Goal: Information Seeking & Learning: Learn about a topic

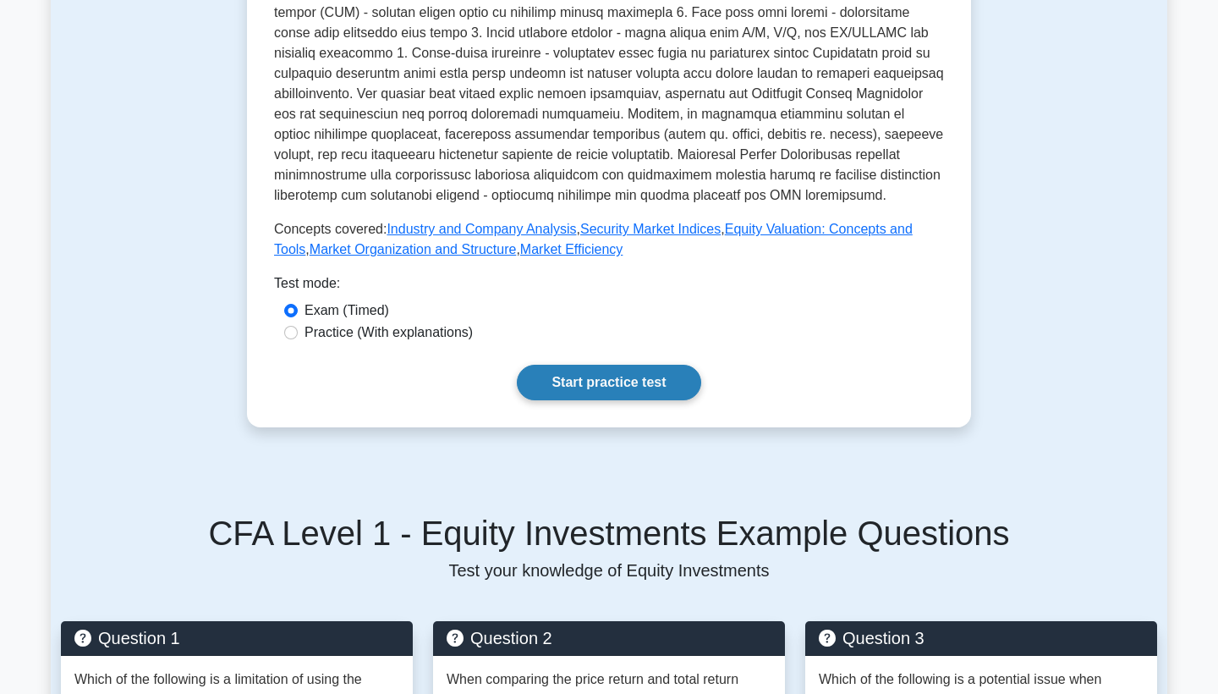
click at [585, 394] on link "Start practice test" at bounding box center [609, 383] width 184 height 36
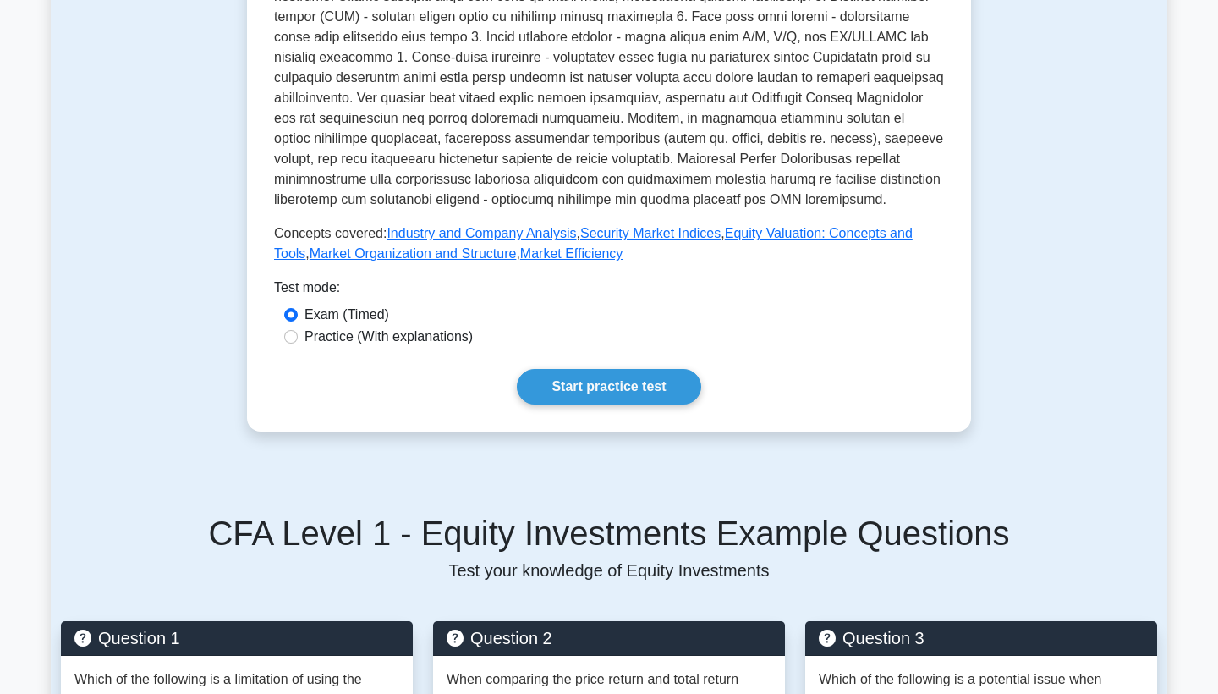
scroll to position [769, 0]
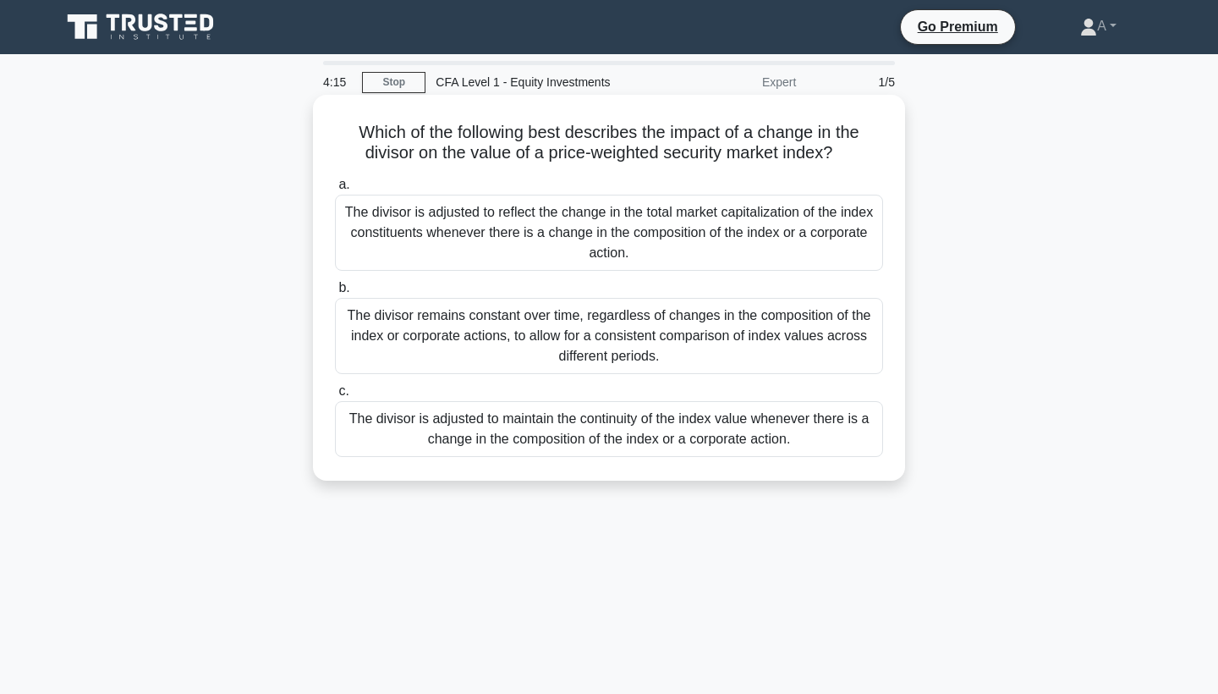
click at [671, 245] on div "The divisor is adjusted to reflect the change in the total market capitalizatio…" at bounding box center [609, 233] width 548 height 76
click at [335, 190] on input "a. The divisor is adjusted to reflect the change in the total market capitaliza…" at bounding box center [335, 184] width 0 height 11
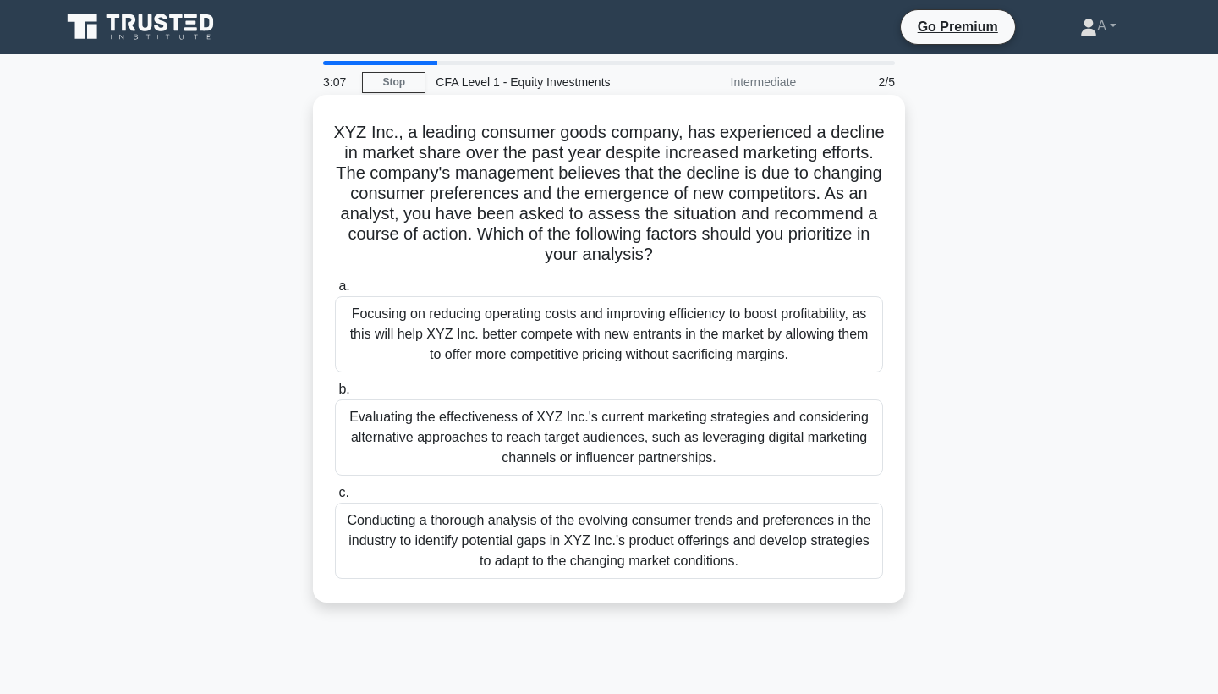
click at [535, 545] on div "Conducting a thorough analysis of the evolving consumer trends and preferences …" at bounding box center [609, 540] width 548 height 76
click at [335, 498] on input "c. Conducting a thorough analysis of the evolving consumer trends and preferenc…" at bounding box center [335, 492] width 0 height 11
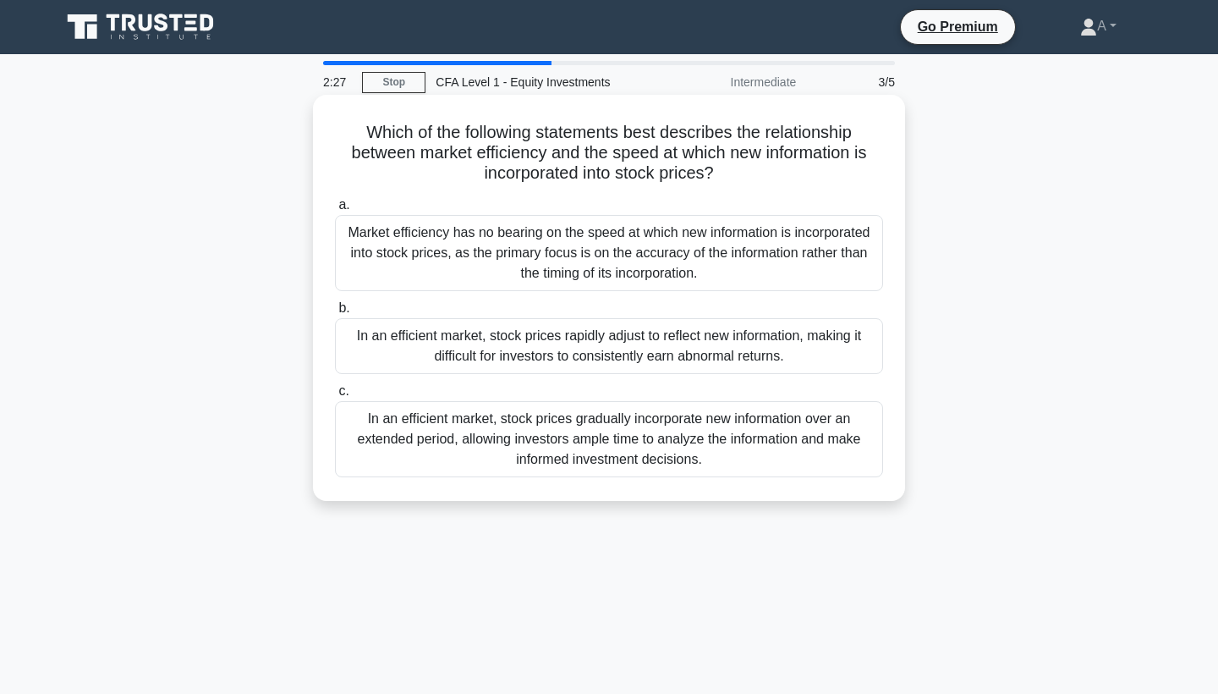
click at [511, 366] on div "In an efficient market, stock prices rapidly adjust to reflect new information,…" at bounding box center [609, 346] width 548 height 56
click at [335, 314] on input "b. In an efficient market, stock prices rapidly adjust to reflect new informati…" at bounding box center [335, 308] width 0 height 11
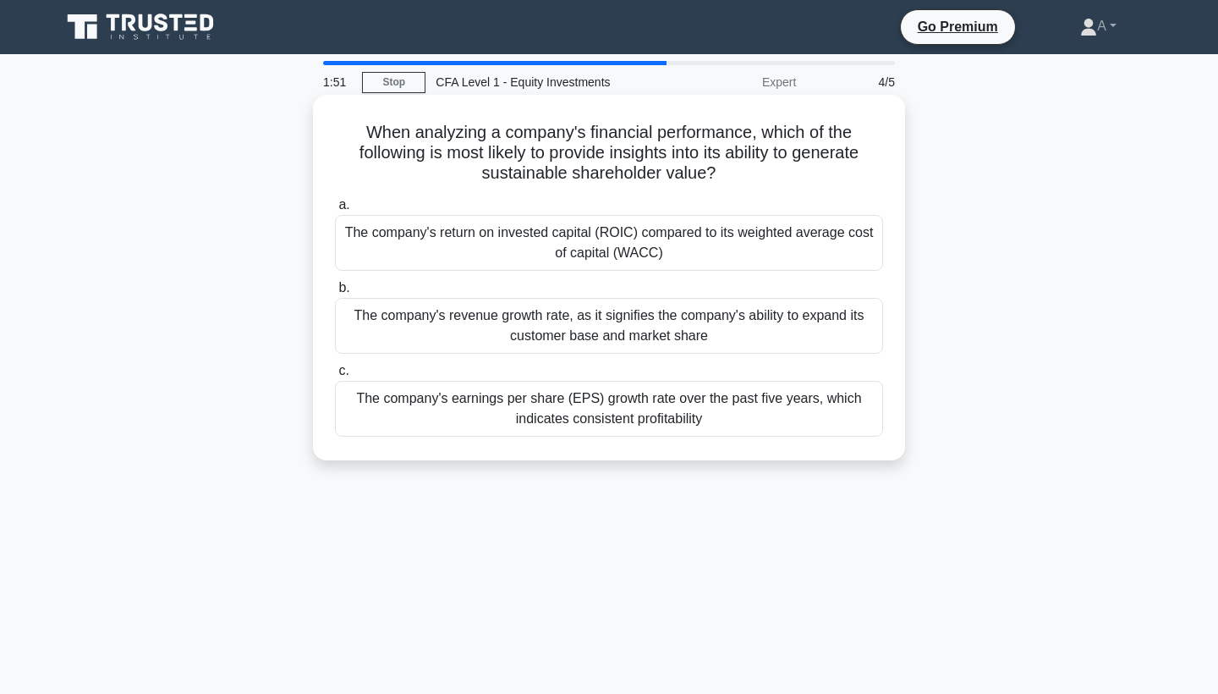
click at [507, 420] on div "The company's earnings per share (EPS) growth rate over the past five years, wh…" at bounding box center [609, 409] width 548 height 56
click at [335, 376] on input "c. The company's earnings per share (EPS) growth rate over the past five years,…" at bounding box center [335, 370] width 0 height 11
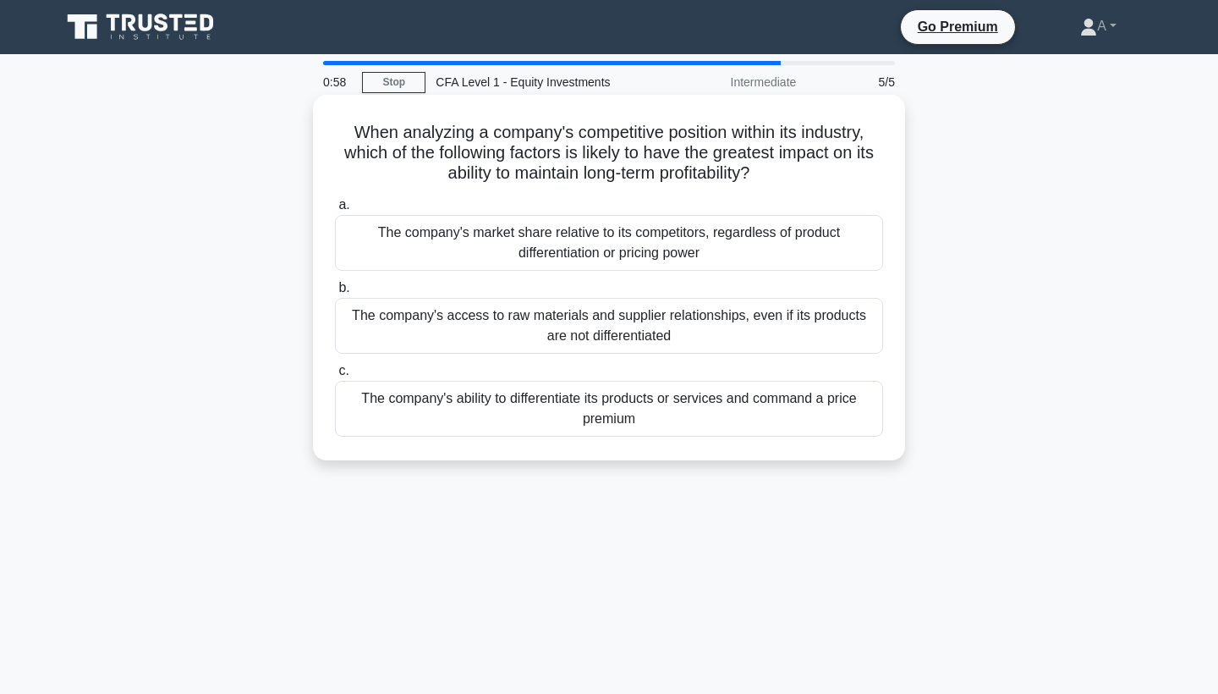
click at [721, 250] on div "The company's market share relative to its competitors, regardless of product d…" at bounding box center [609, 243] width 548 height 56
click at [335, 211] on input "a. The company's market share relative to its competitors, regardless of produc…" at bounding box center [335, 205] width 0 height 11
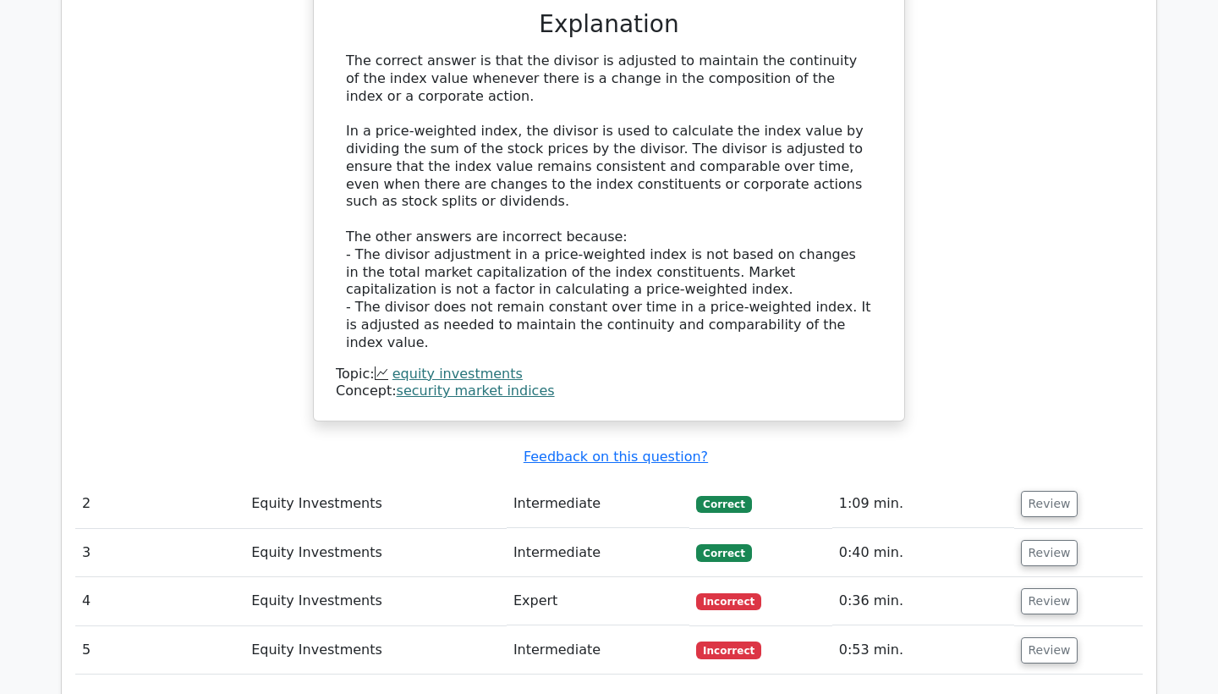
scroll to position [1676, 0]
click at [1021, 490] on button "Review" at bounding box center [1050, 503] width 58 height 26
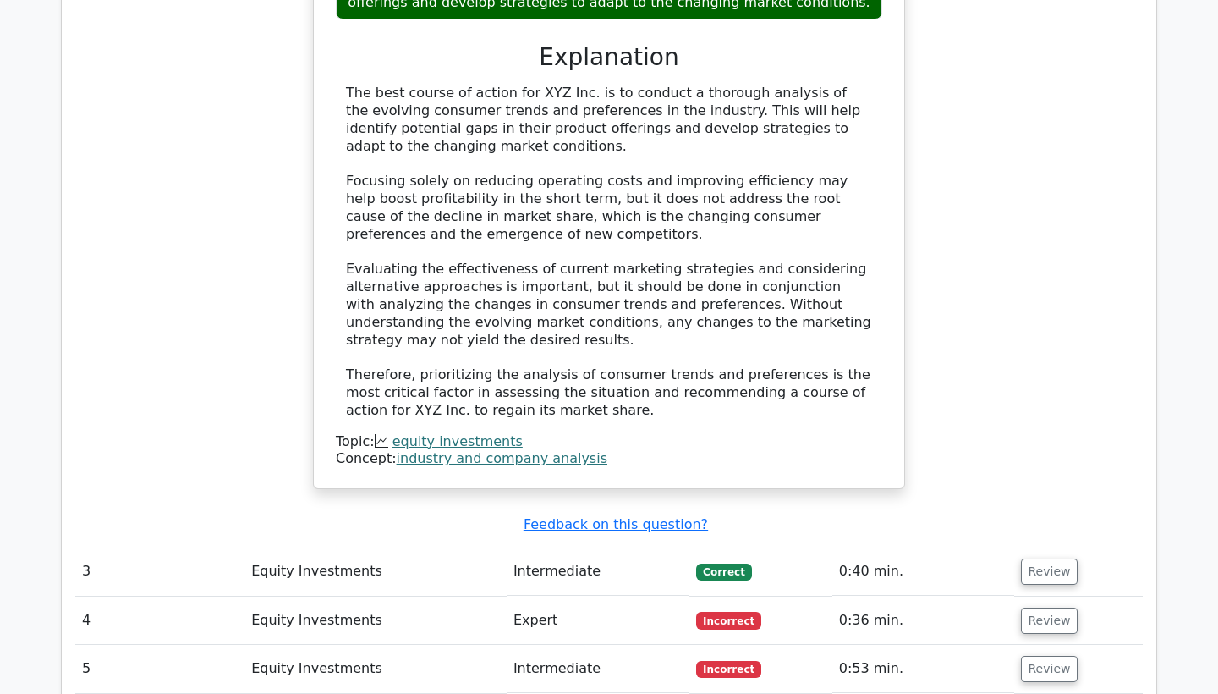
scroll to position [2817, 0]
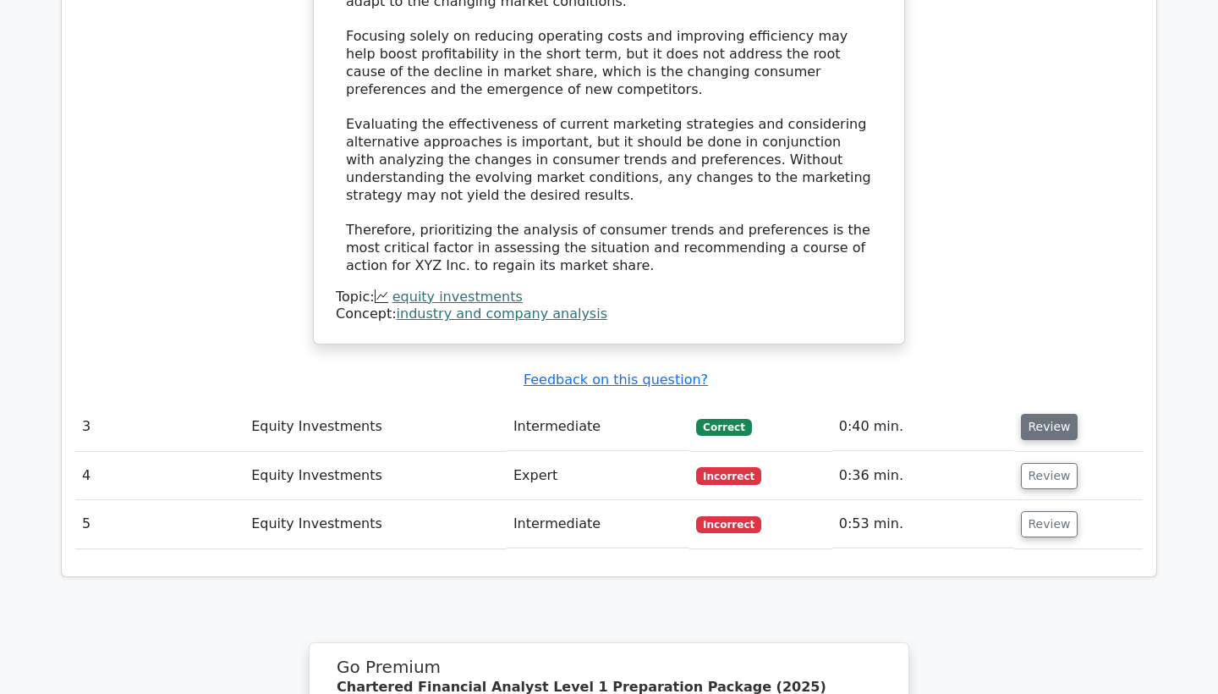
click at [1047, 414] on button "Review" at bounding box center [1050, 427] width 58 height 26
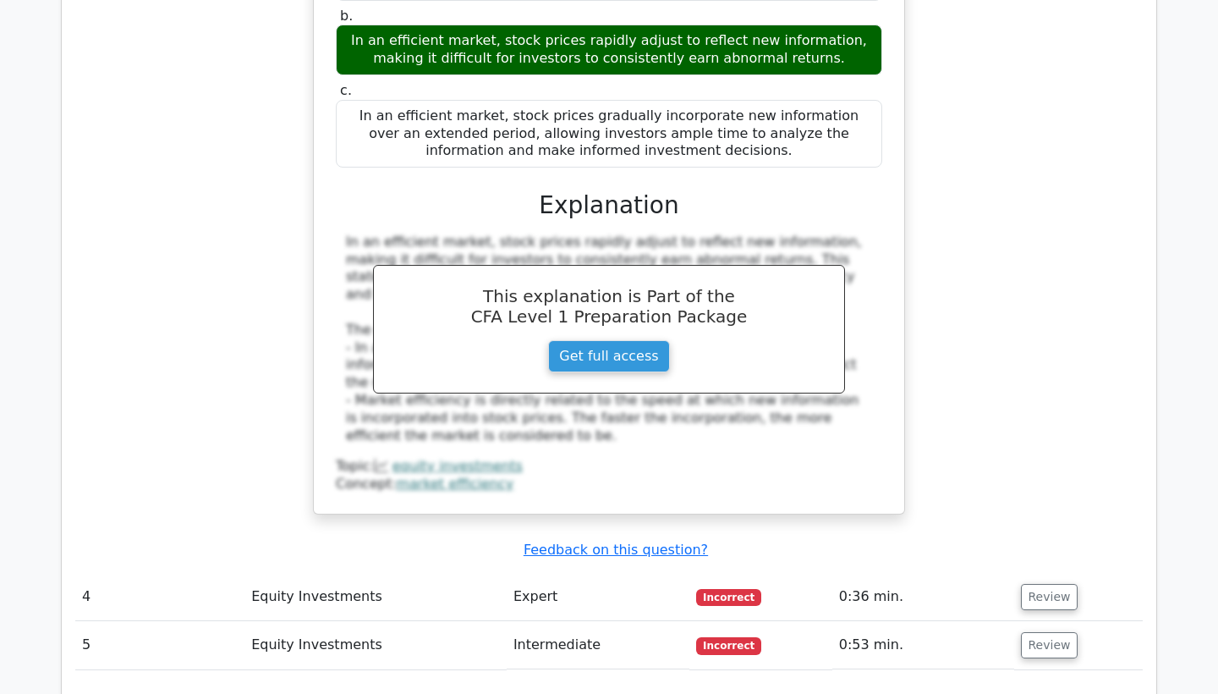
scroll to position [3458, 0]
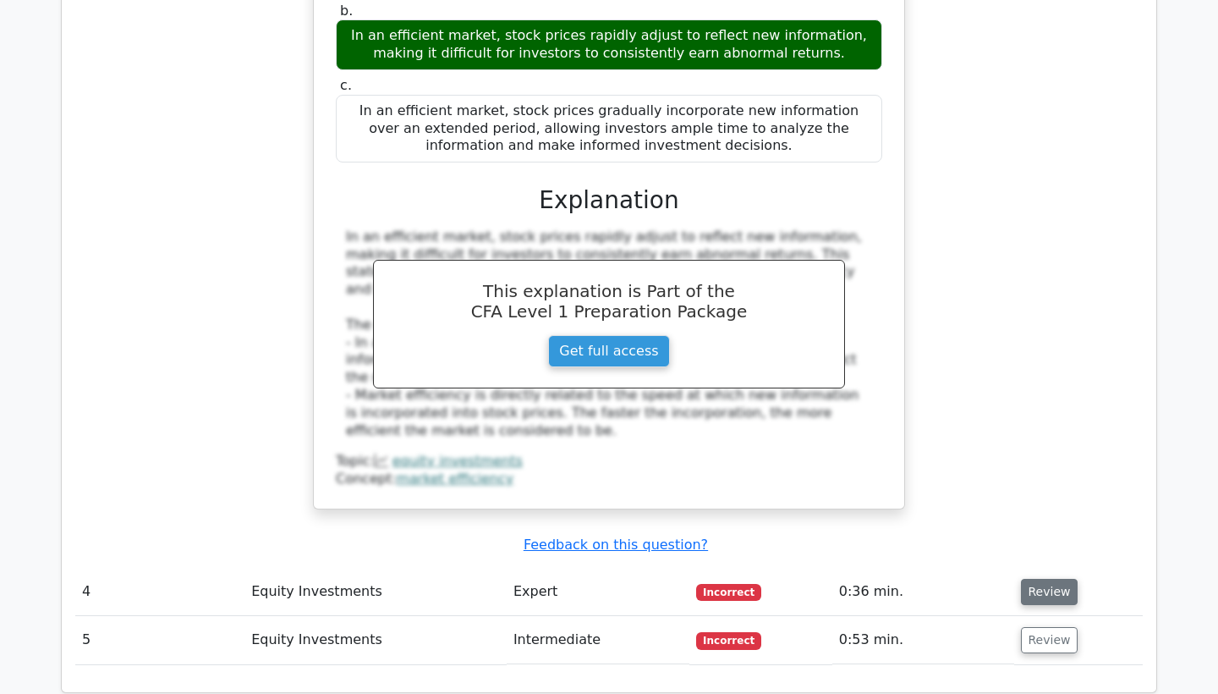
click at [1025, 579] on button "Review" at bounding box center [1050, 592] width 58 height 26
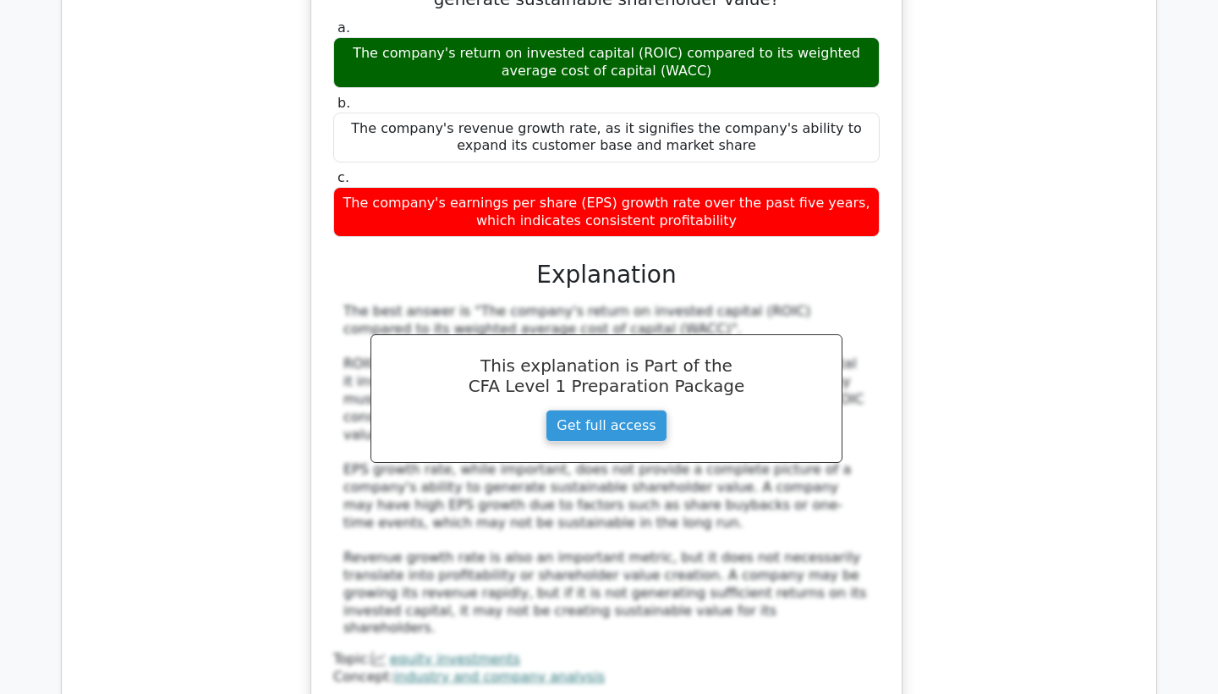
scroll to position [4154, 0]
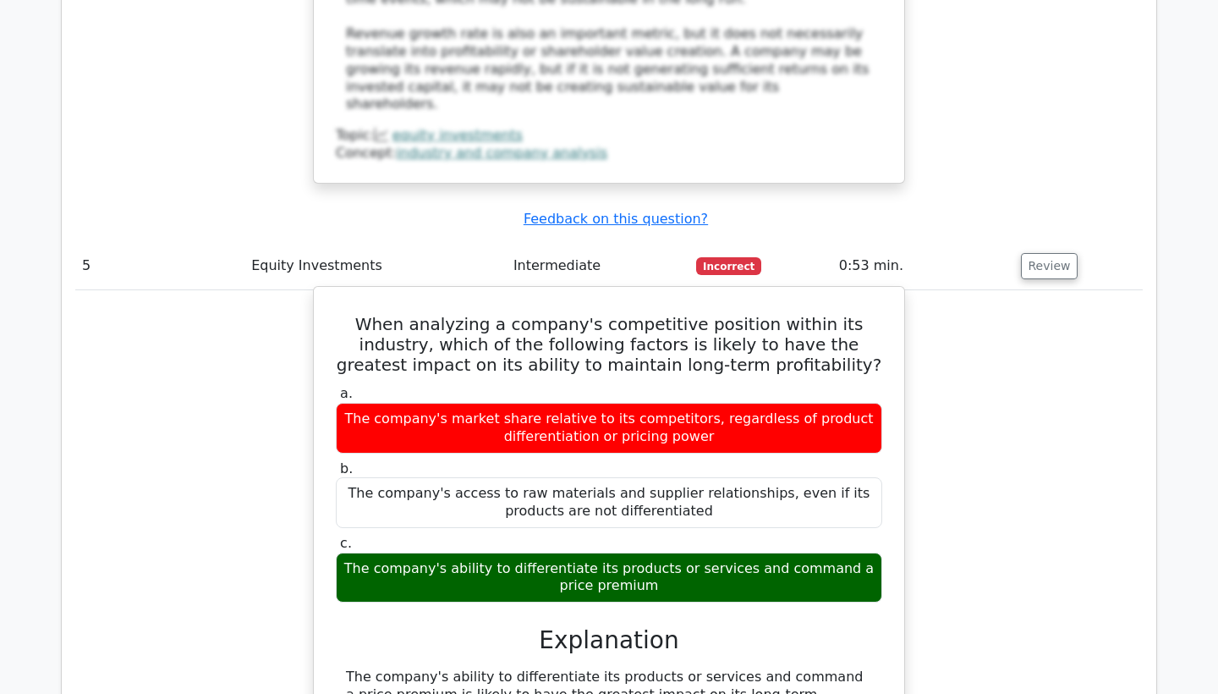
scroll to position [0, -1]
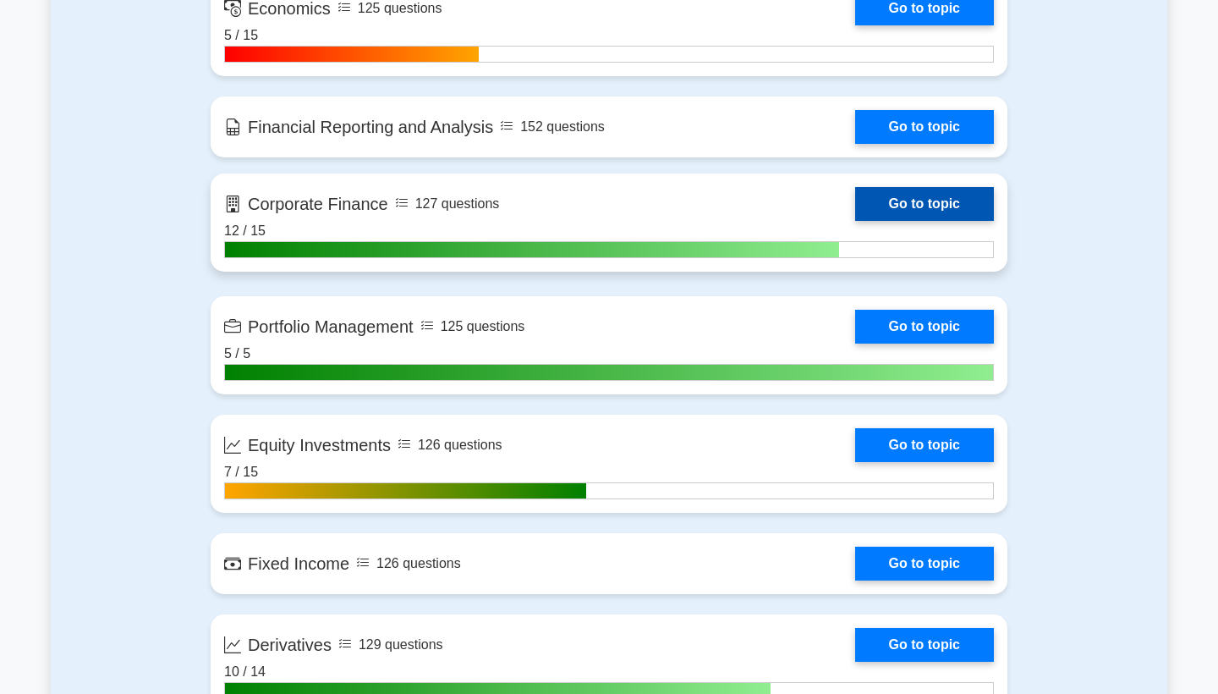
scroll to position [1270, 0]
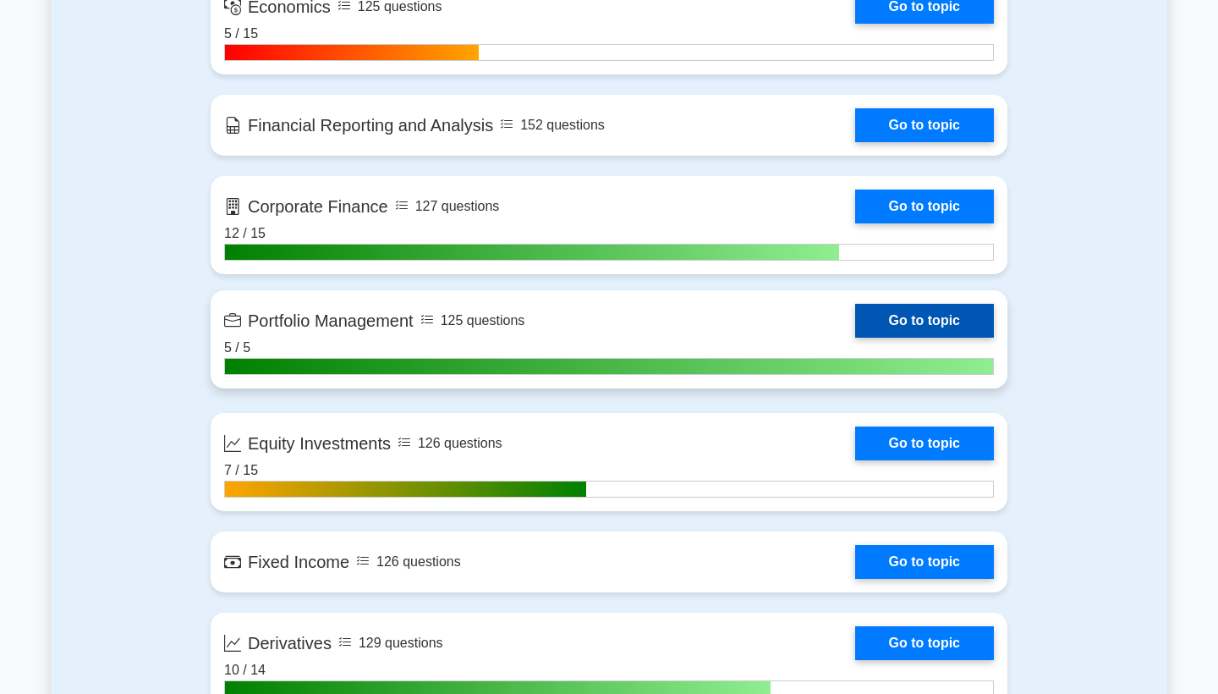
click at [855, 337] on link "Go to topic" at bounding box center [924, 321] width 139 height 34
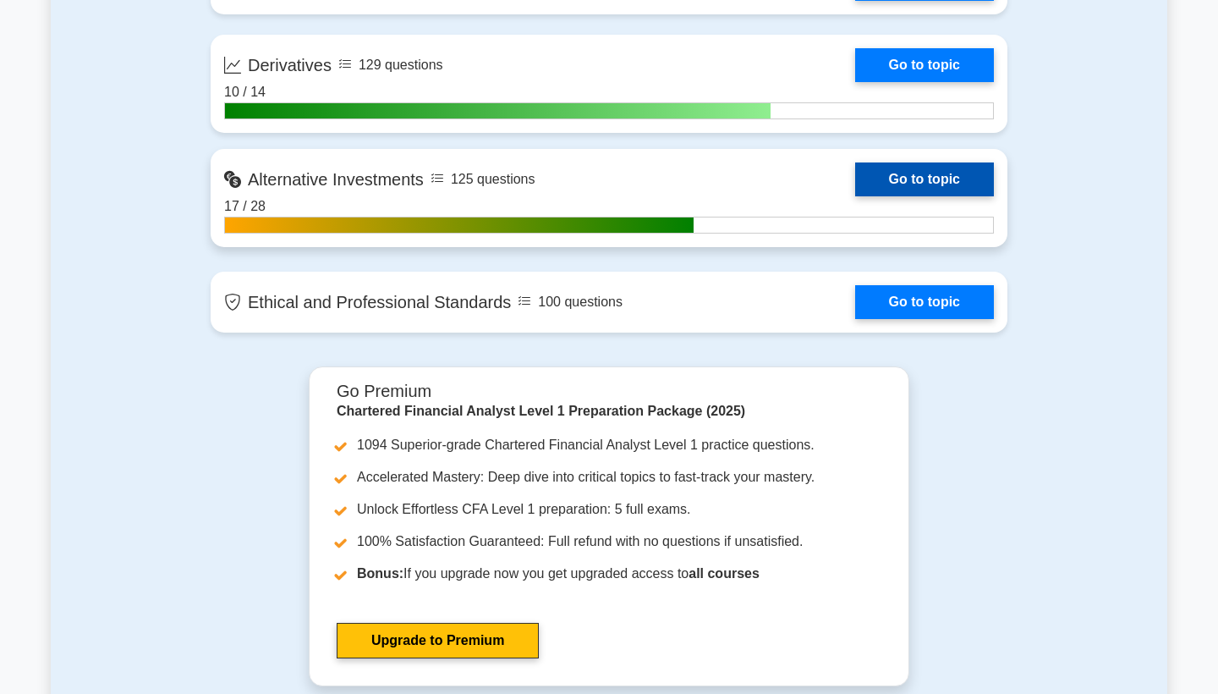
scroll to position [1844, 0]
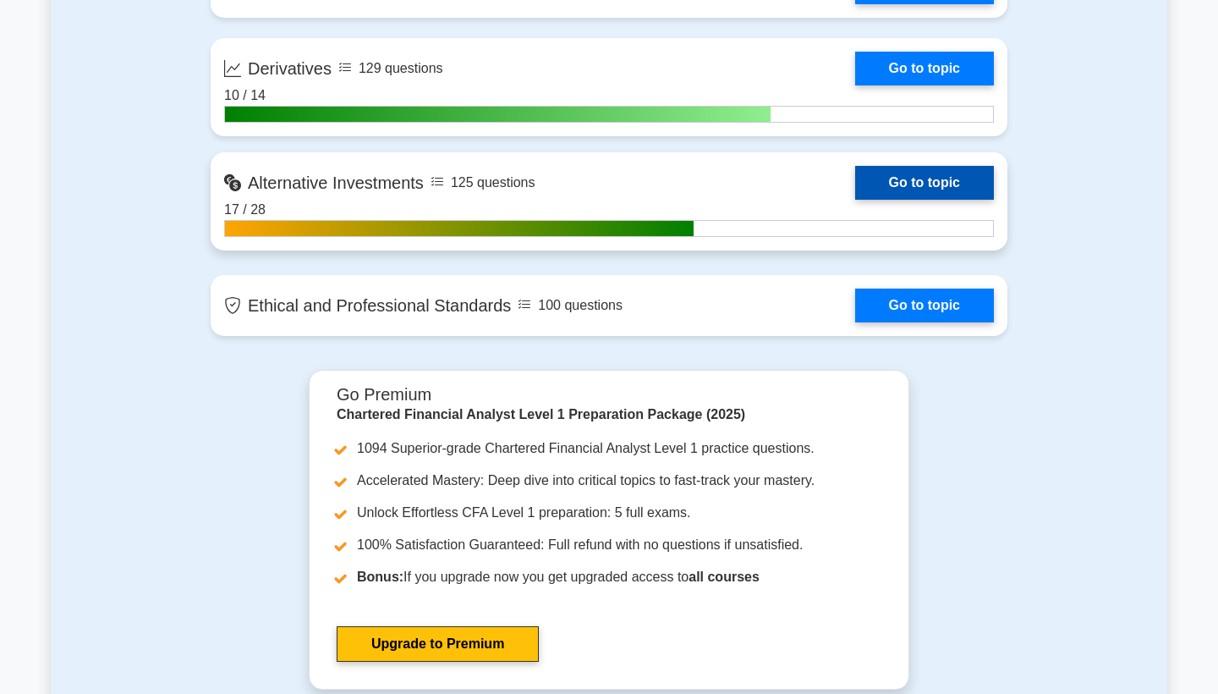
click at [883, 178] on link "Go to topic" at bounding box center [924, 183] width 139 height 34
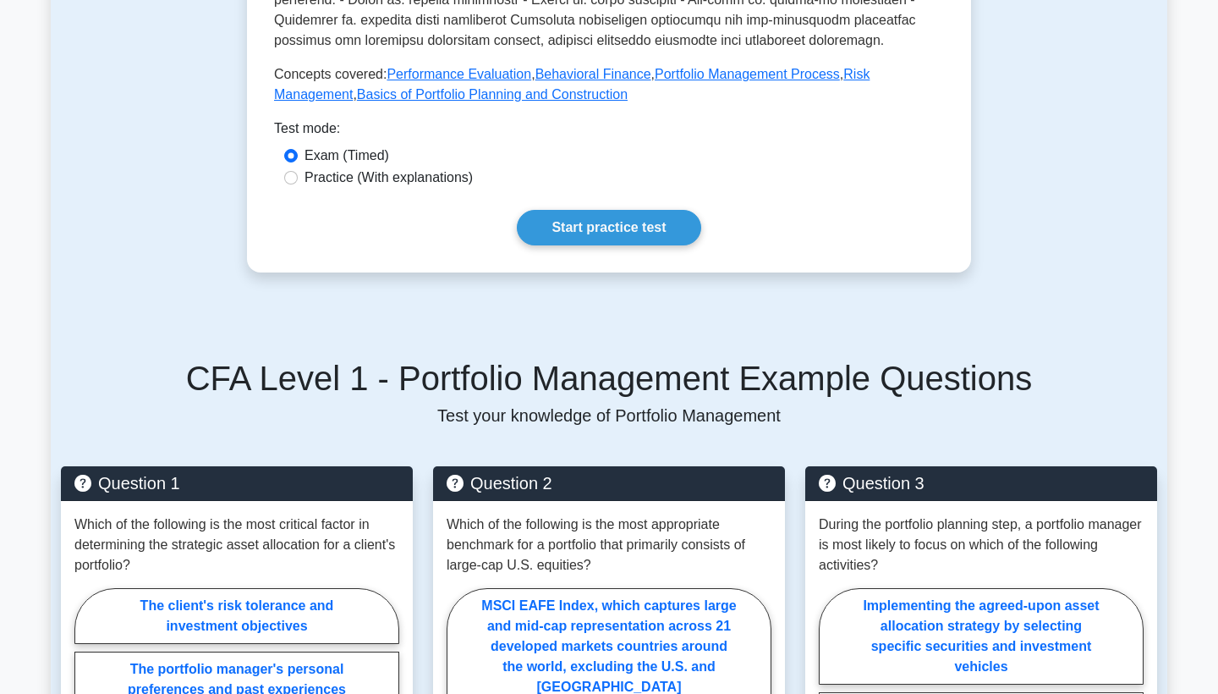
scroll to position [557, 0]
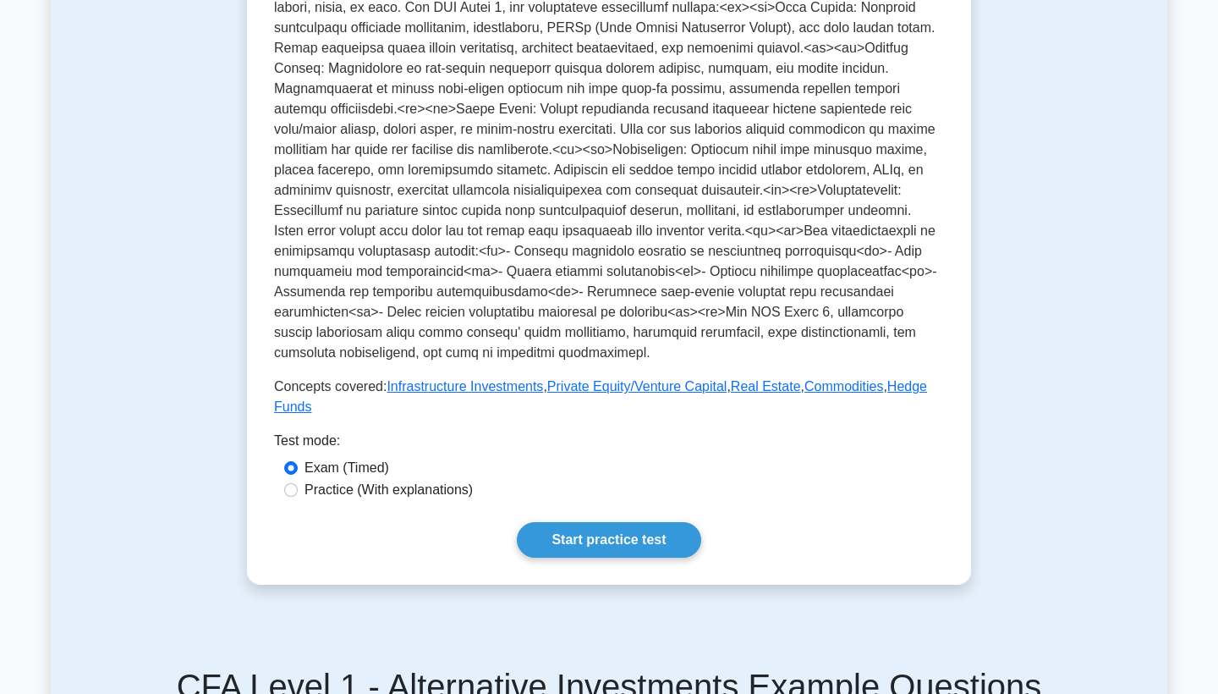
scroll to position [427, 0]
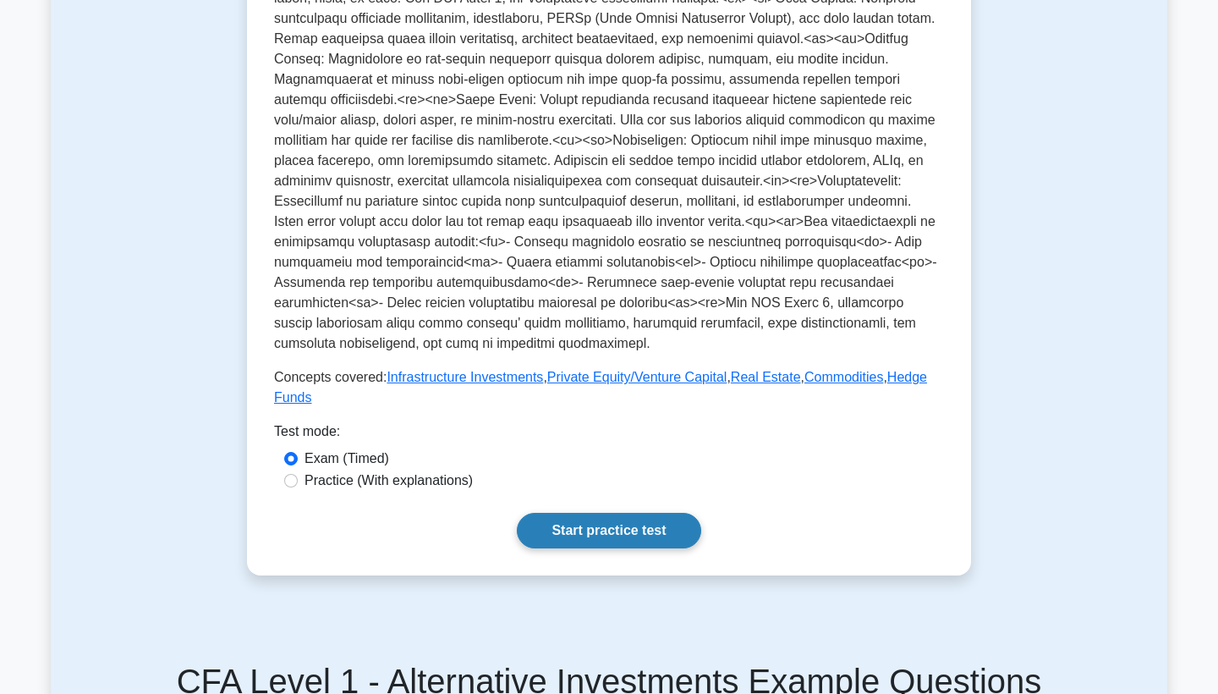
click at [599, 520] on link "Start practice test" at bounding box center [609, 531] width 184 height 36
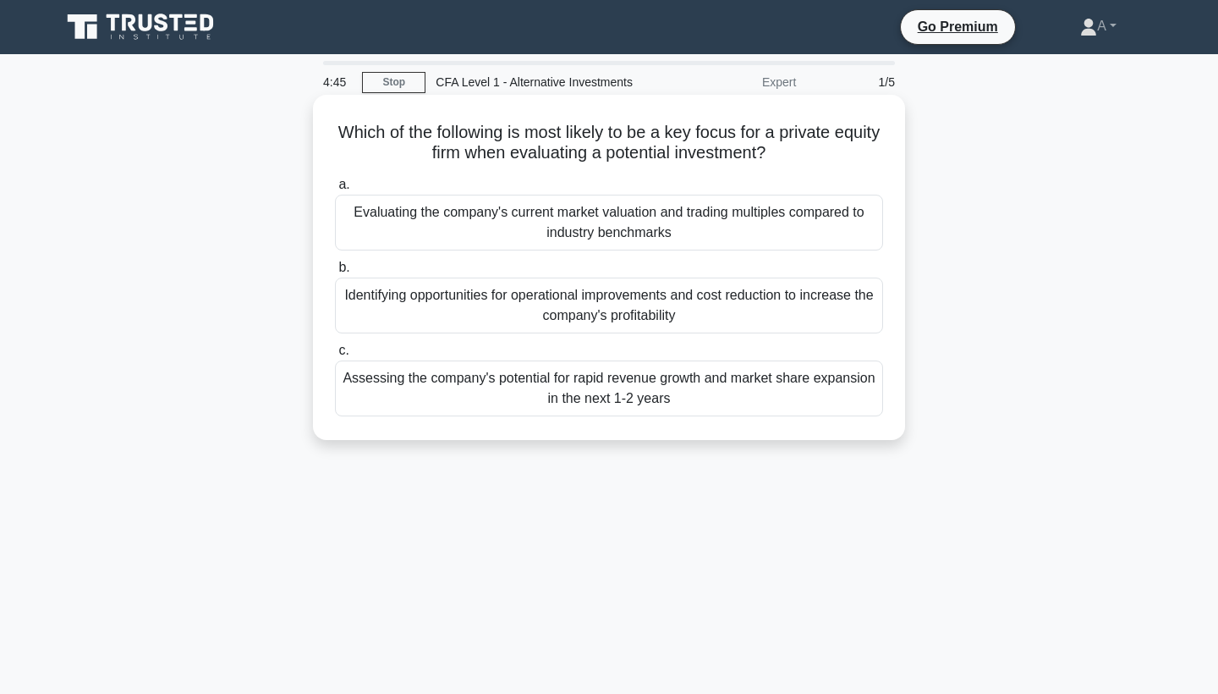
click at [644, 140] on h5 "Which of the following is most likely to be a key focus for a private equity fi…" at bounding box center [608, 143] width 551 height 42
click at [670, 236] on div "Evaluating the company's current market valuation and trading multiples compare…" at bounding box center [609, 223] width 548 height 56
click at [335, 190] on input "a. Evaluating the company's current market valuation and trading multiples comp…" at bounding box center [335, 184] width 0 height 11
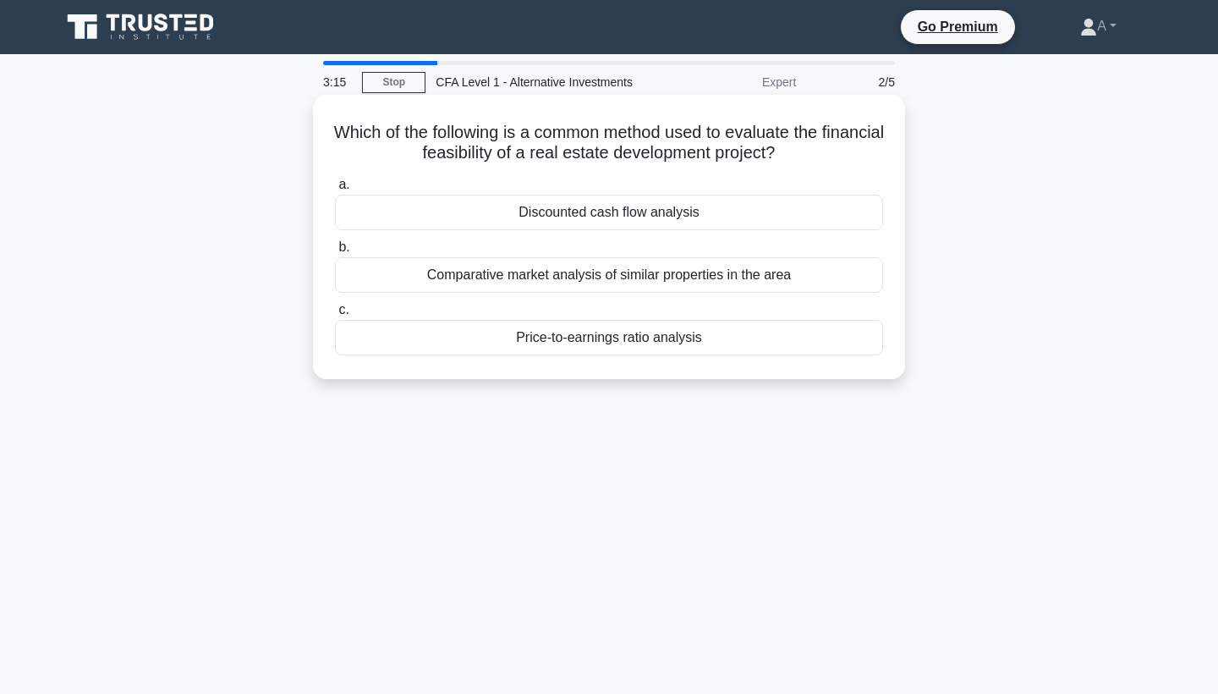
click at [672, 203] on div "Discounted cash flow analysis" at bounding box center [609, 213] width 548 height 36
click at [335, 190] on input "a. Discounted cash flow analysis" at bounding box center [335, 184] width 0 height 11
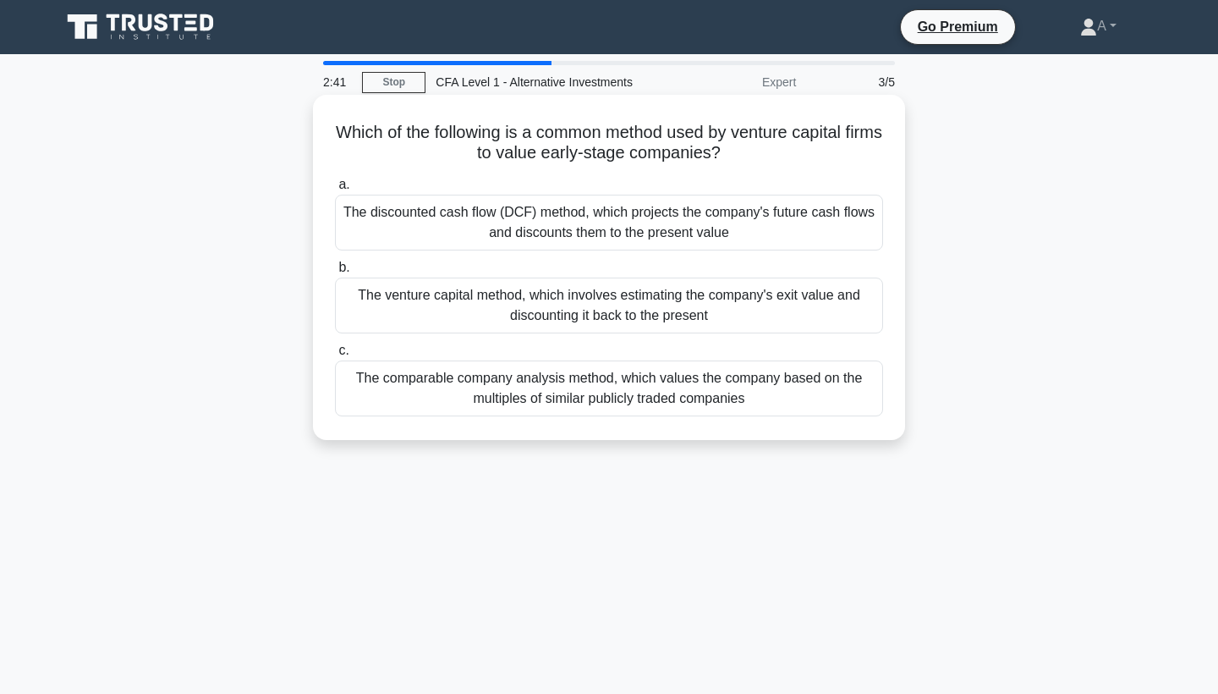
click at [677, 216] on div "The discounted cash flow (DCF) method, which projects the company's future cash…" at bounding box center [609, 223] width 548 height 56
click at [335, 190] on input "a. The discounted cash flow (DCF) method, which projects the company's future c…" at bounding box center [335, 184] width 0 height 11
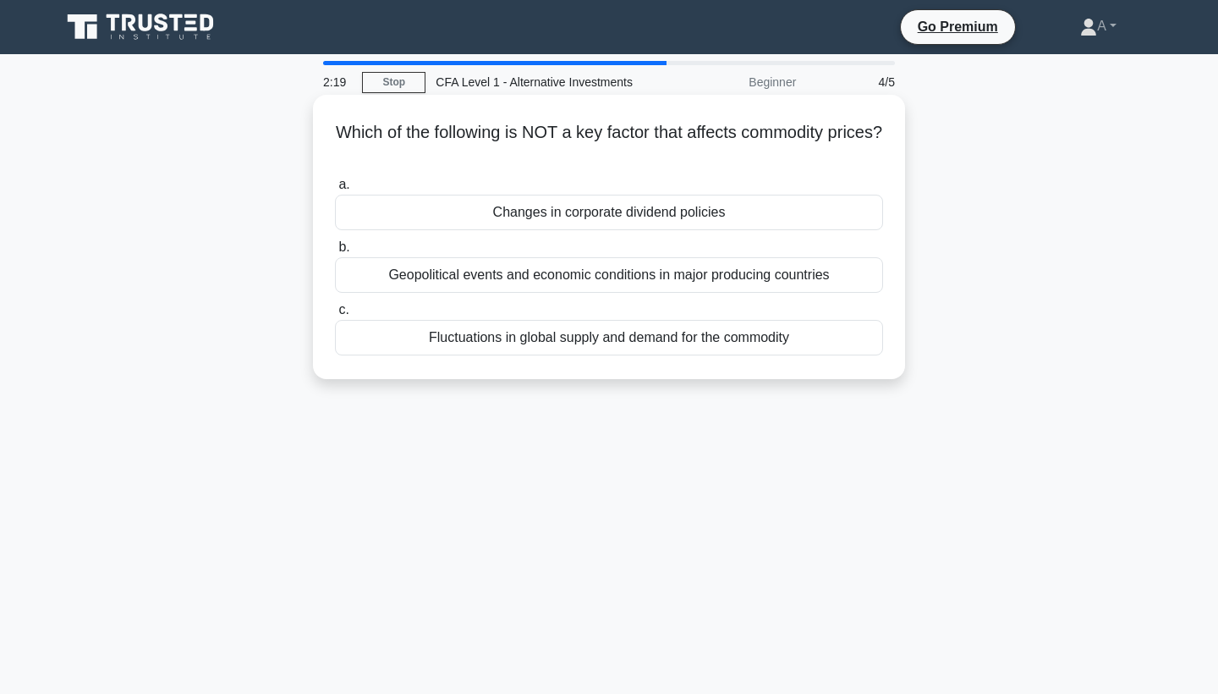
click at [524, 213] on div "Changes in corporate dividend policies" at bounding box center [609, 213] width 548 height 36
click at [335, 190] on input "a. Changes in corporate dividend policies" at bounding box center [335, 184] width 0 height 11
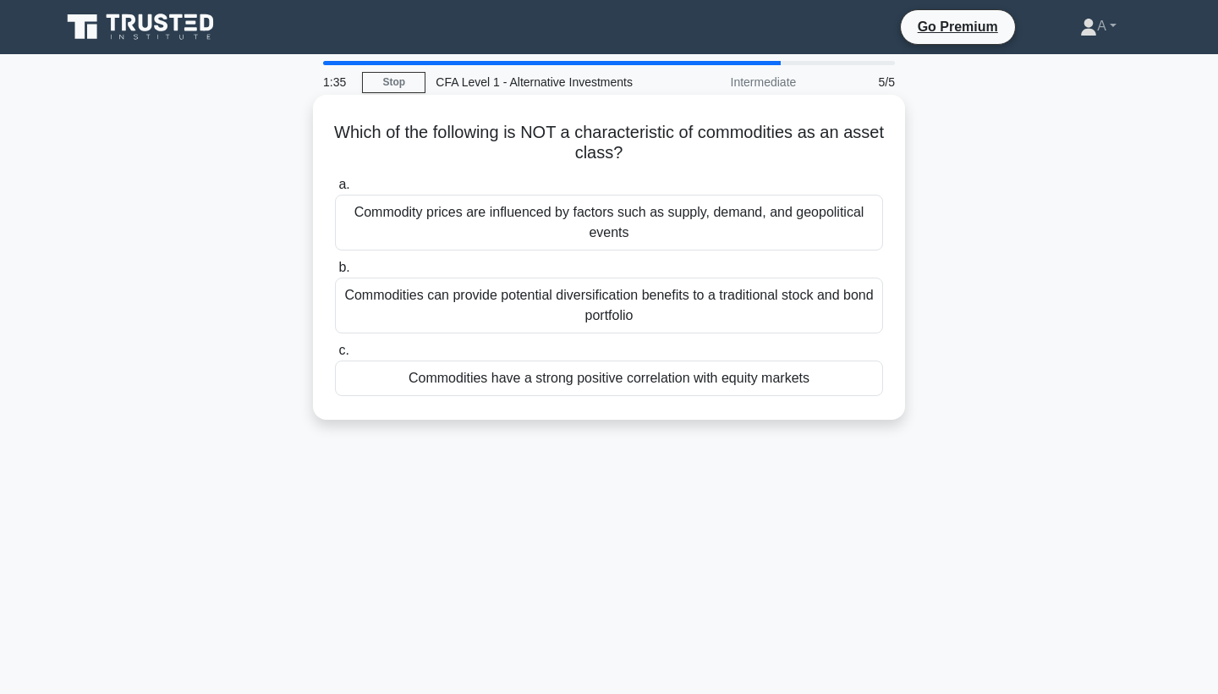
click at [584, 377] on div "Commodities have a strong positive correlation with equity markets" at bounding box center [609, 378] width 548 height 36
click at [335, 356] on input "c. Commodities have a strong positive correlation with equity markets" at bounding box center [335, 350] width 0 height 11
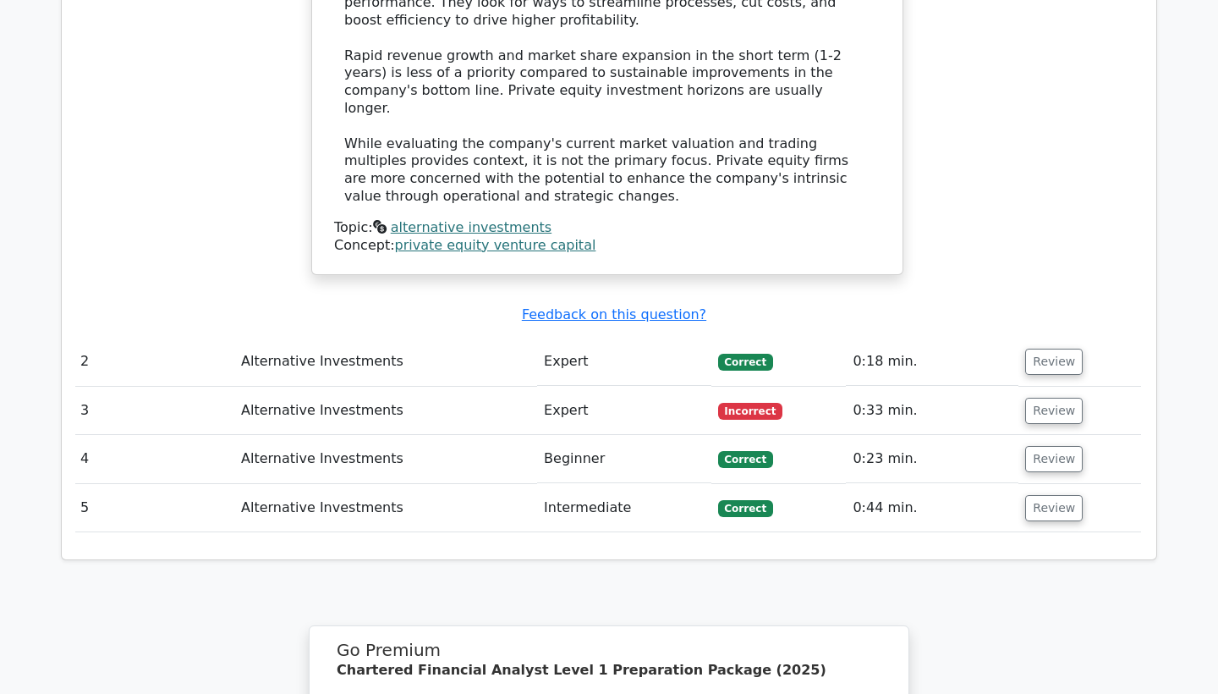
scroll to position [1785, 0]
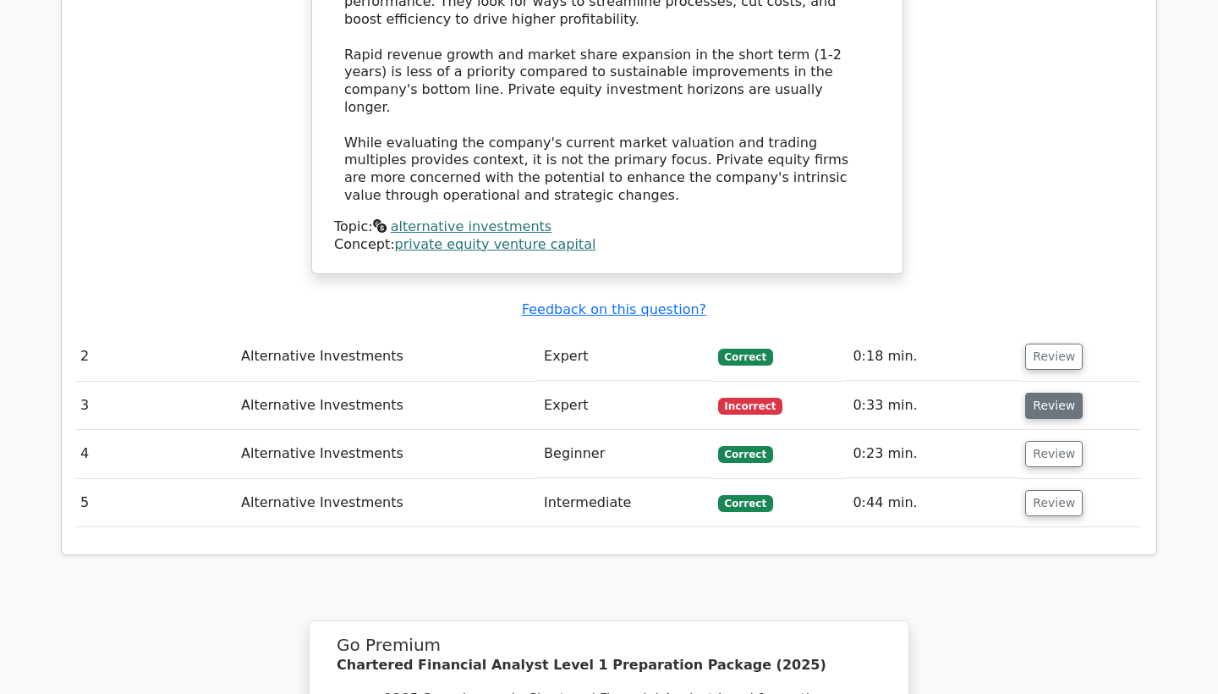
click at [1025, 392] on button "Review" at bounding box center [1054, 405] width 58 height 26
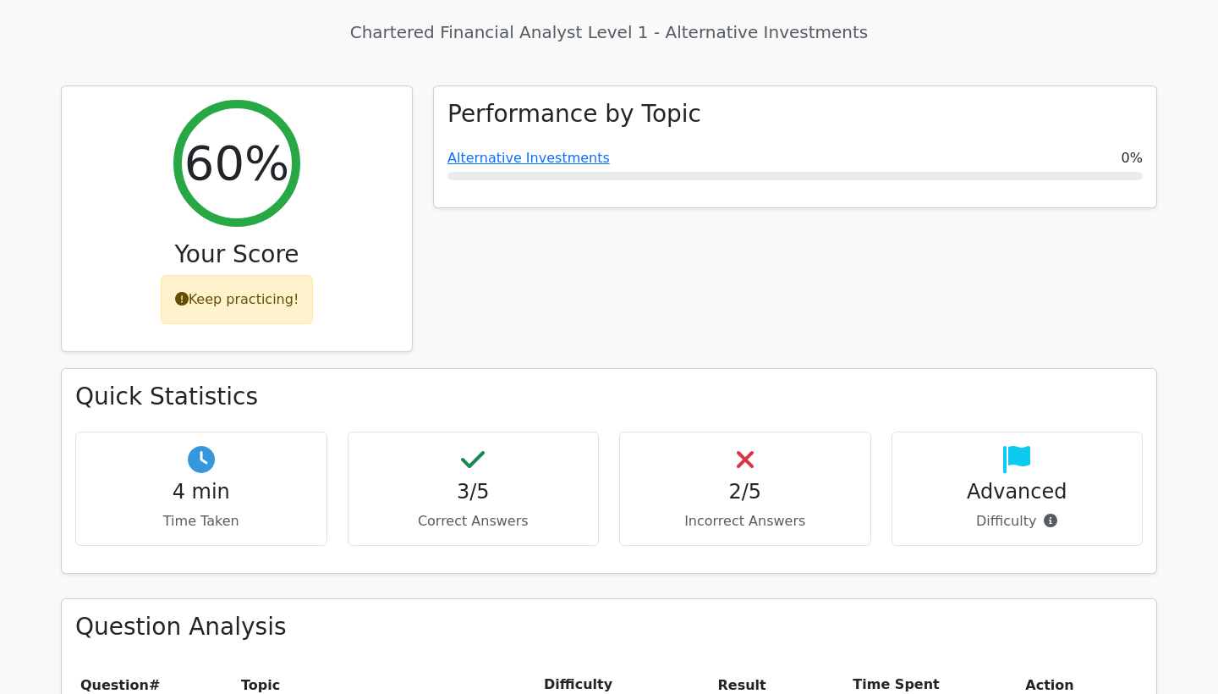
scroll to position [556, 0]
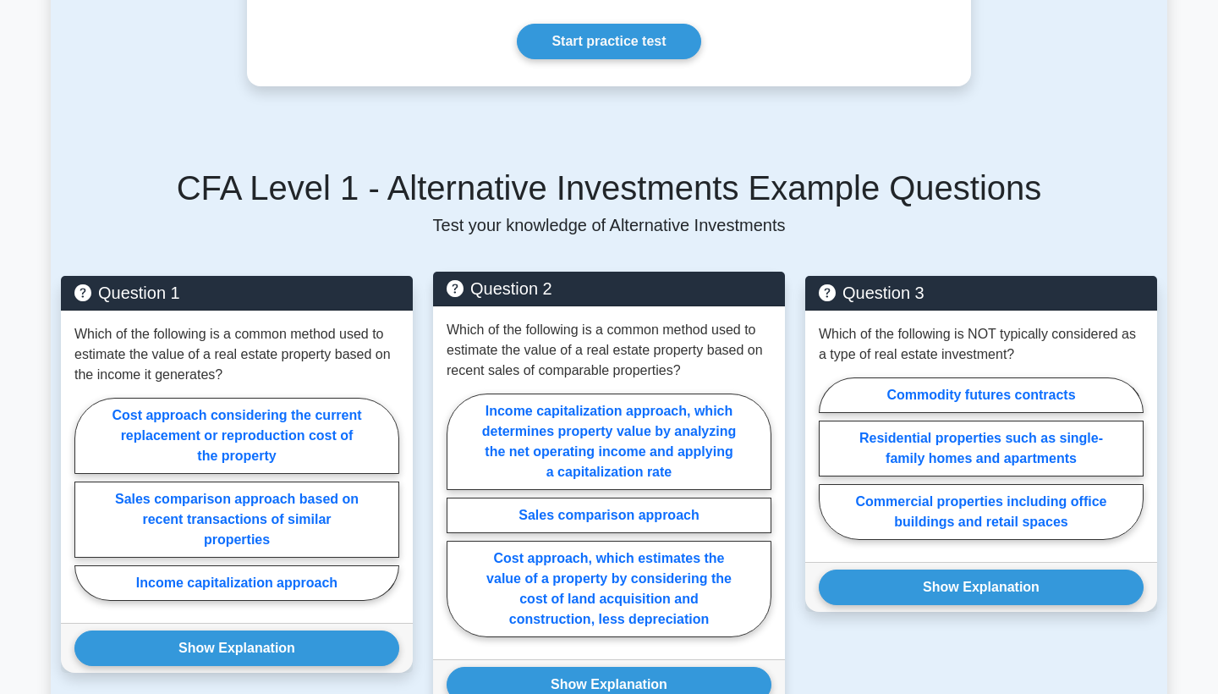
scroll to position [921, 0]
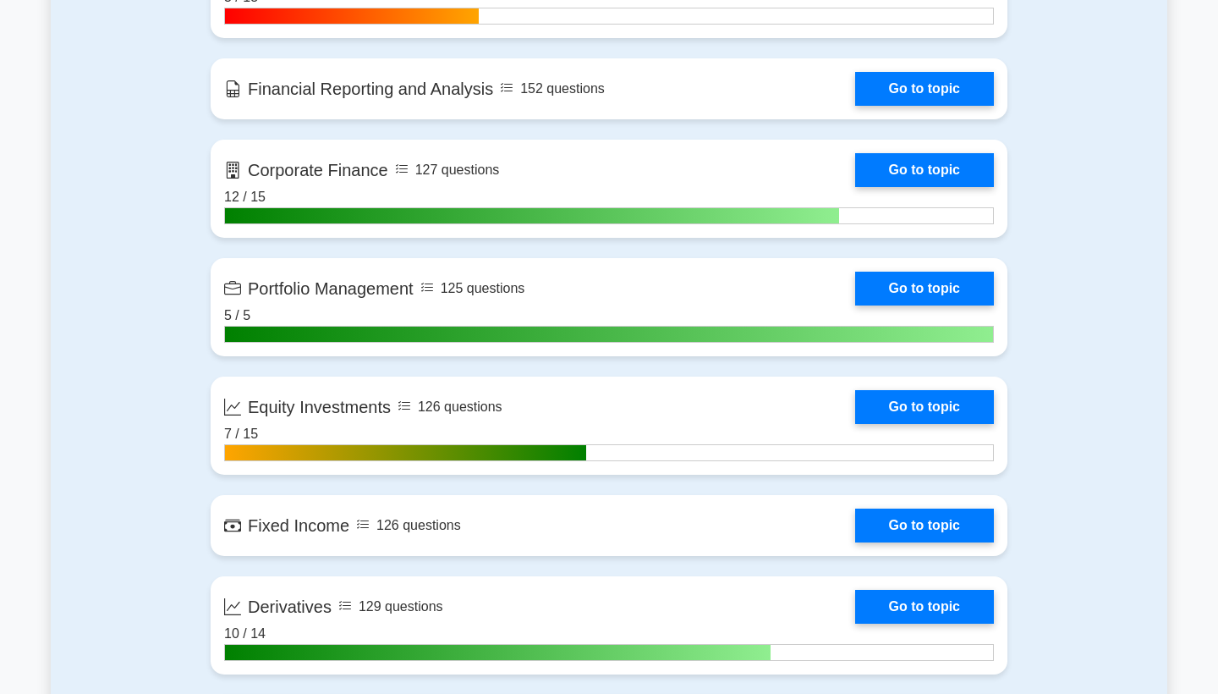
scroll to position [1325, 0]
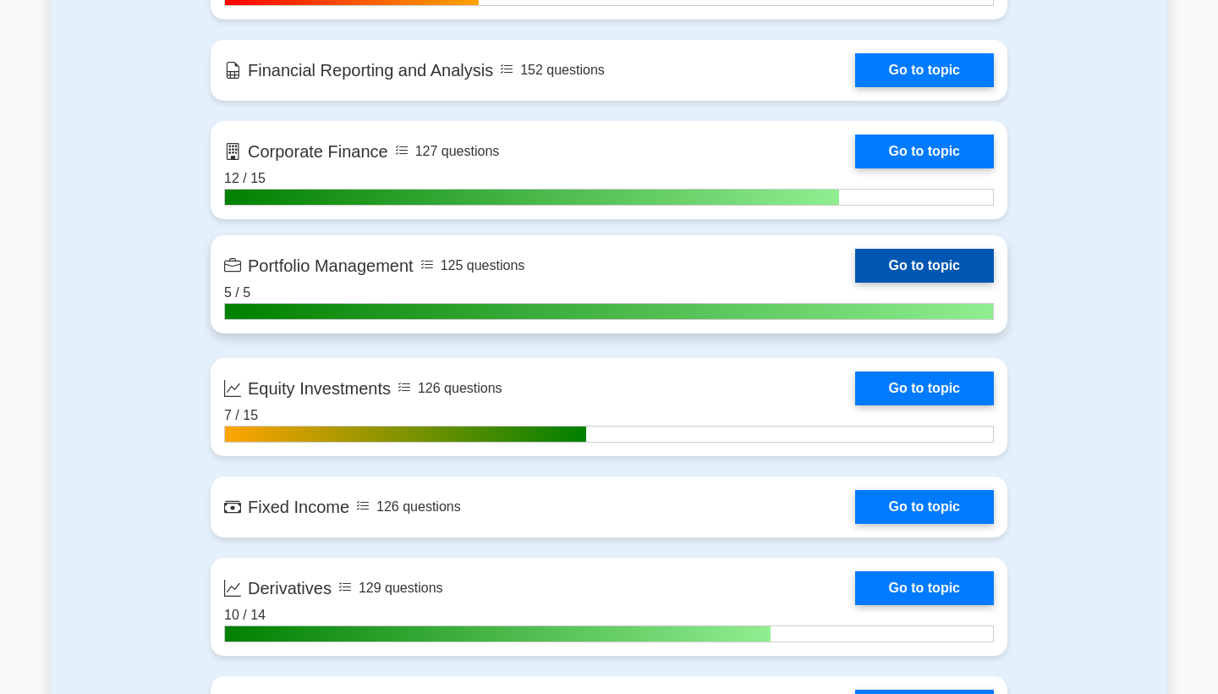
click at [855, 266] on link "Go to topic" at bounding box center [924, 266] width 139 height 34
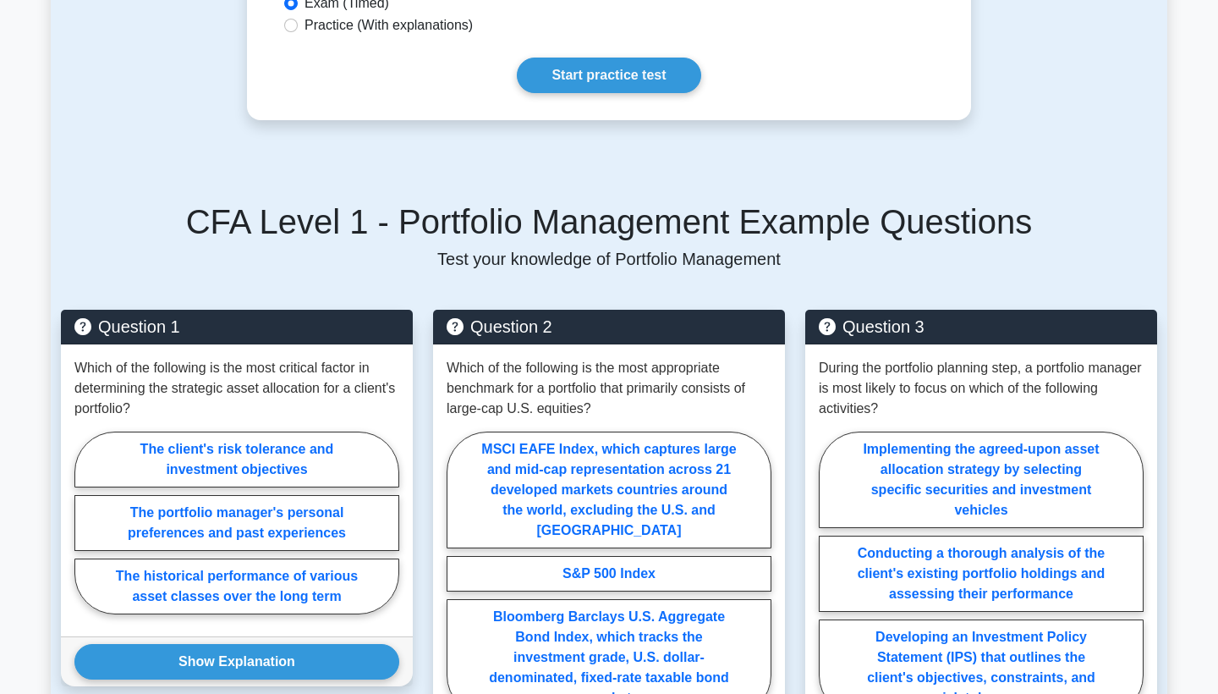
scroll to position [914, 0]
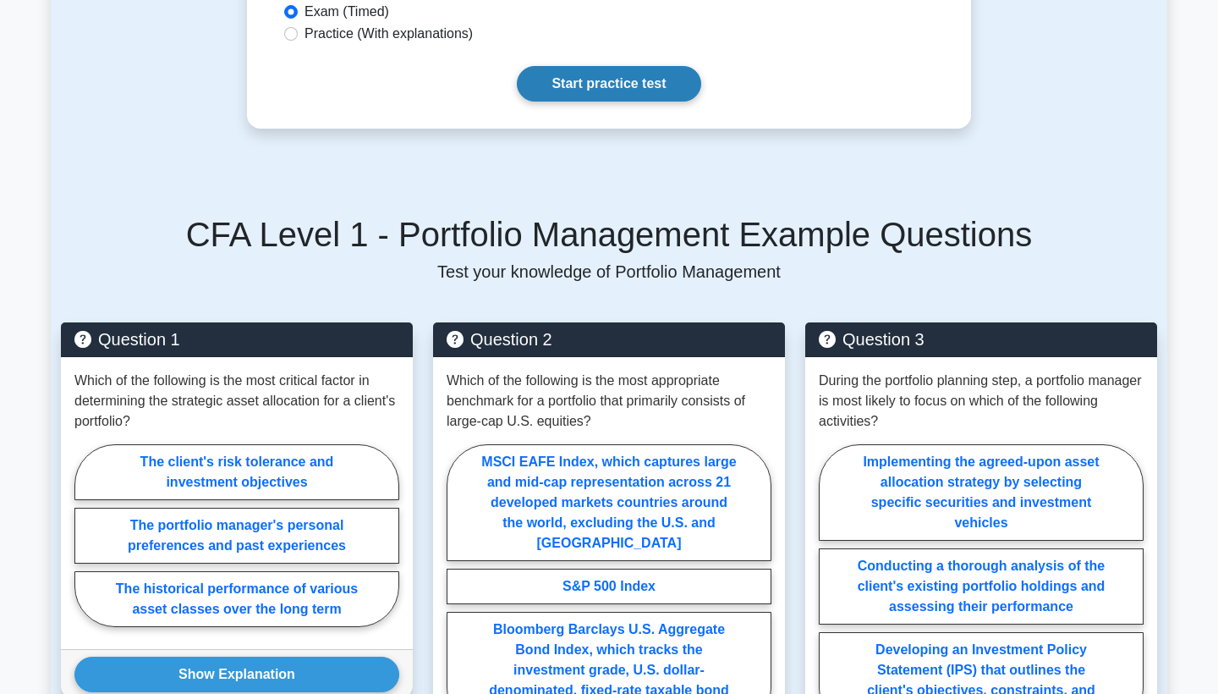
click at [611, 91] on link "Start practice test" at bounding box center [609, 84] width 184 height 36
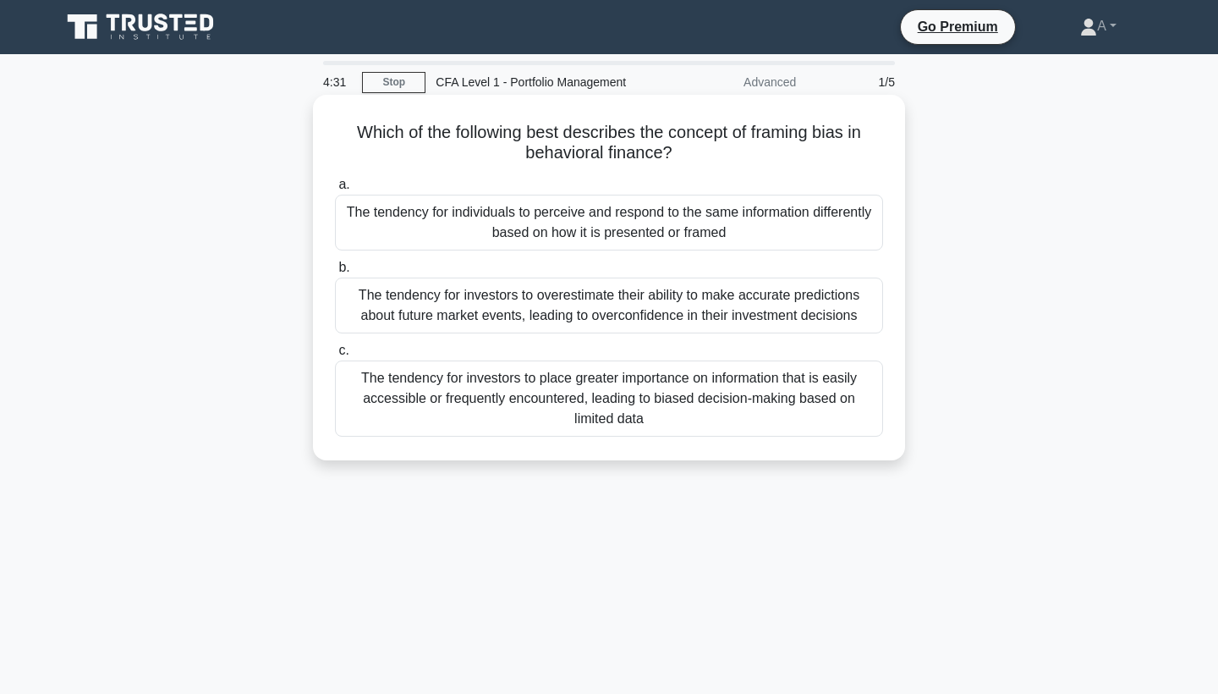
click at [662, 245] on div "The tendency for individuals to perceive and respond to the same information di…" at bounding box center [609, 223] width 548 height 56
click at [335, 190] on input "a. The tendency for individuals to perceive and respond to the same information…" at bounding box center [335, 184] width 0 height 11
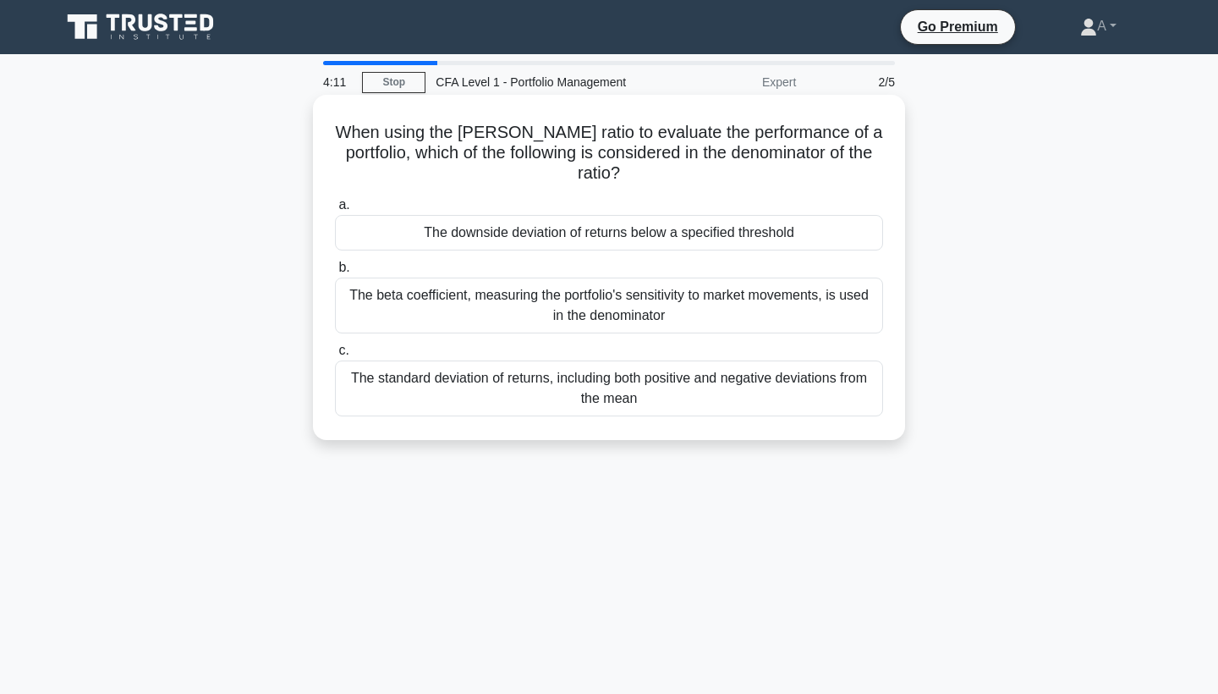
click at [670, 287] on div "The beta coefficient, measuring the portfolio's sensitivity to market movements…" at bounding box center [609, 305] width 548 height 56
click at [335, 273] on input "b. The beta coefficient, measuring the portfolio's sensitivity to market moveme…" at bounding box center [335, 267] width 0 height 11
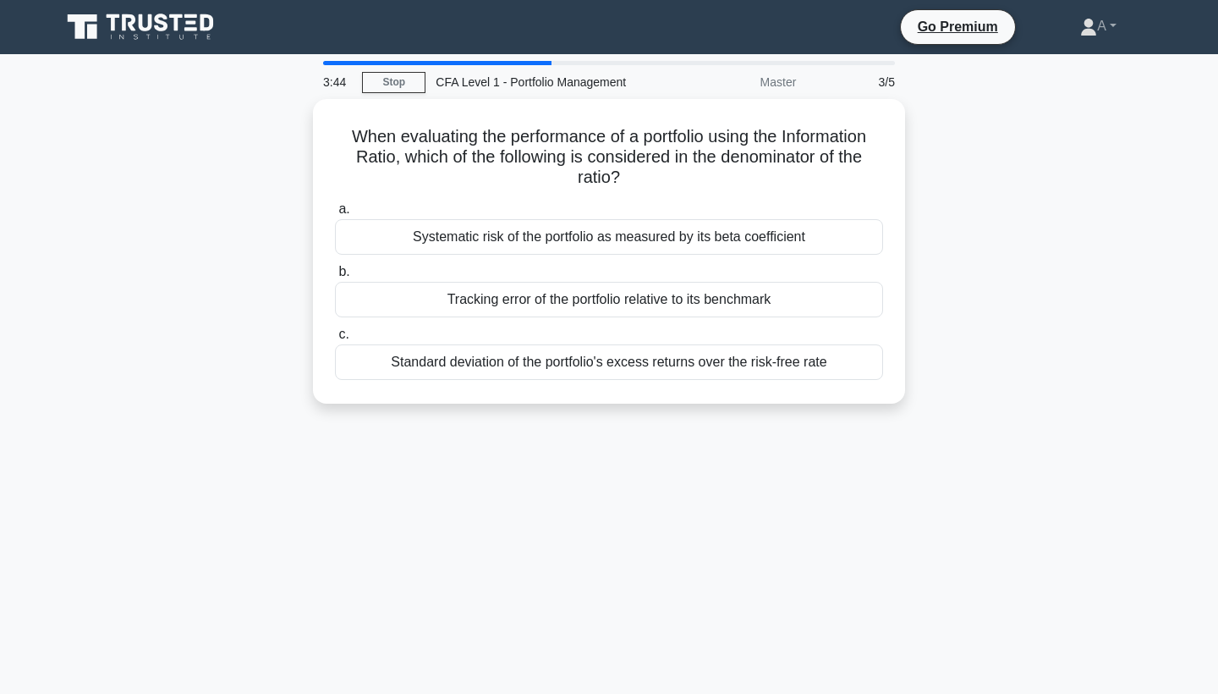
click at [670, 287] on div "Tracking error of the portfolio relative to its benchmark" at bounding box center [609, 300] width 548 height 36
click at [335, 277] on input "b. Tracking error of the portfolio relative to its benchmark" at bounding box center [335, 271] width 0 height 11
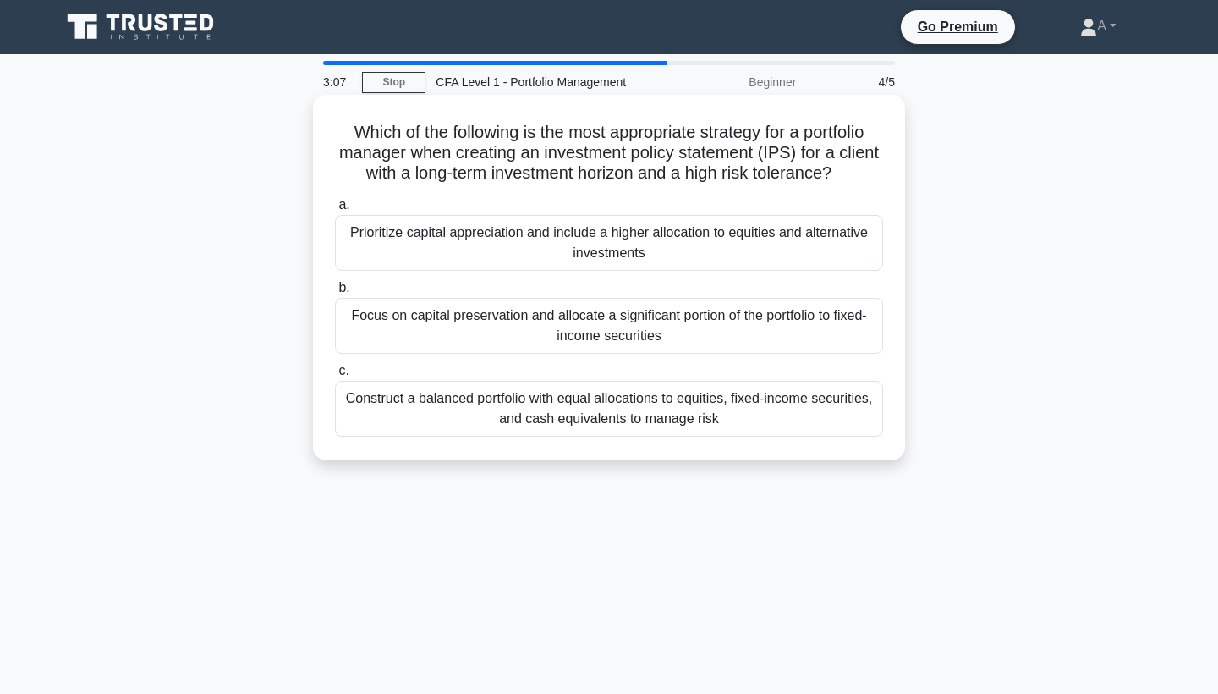
click at [661, 261] on div "Prioritize capital appreciation and include a higher allocation to equities and…" at bounding box center [609, 243] width 548 height 56
click at [335, 211] on input "a. Prioritize capital appreciation and include a higher allocation to equities …" at bounding box center [335, 205] width 0 height 11
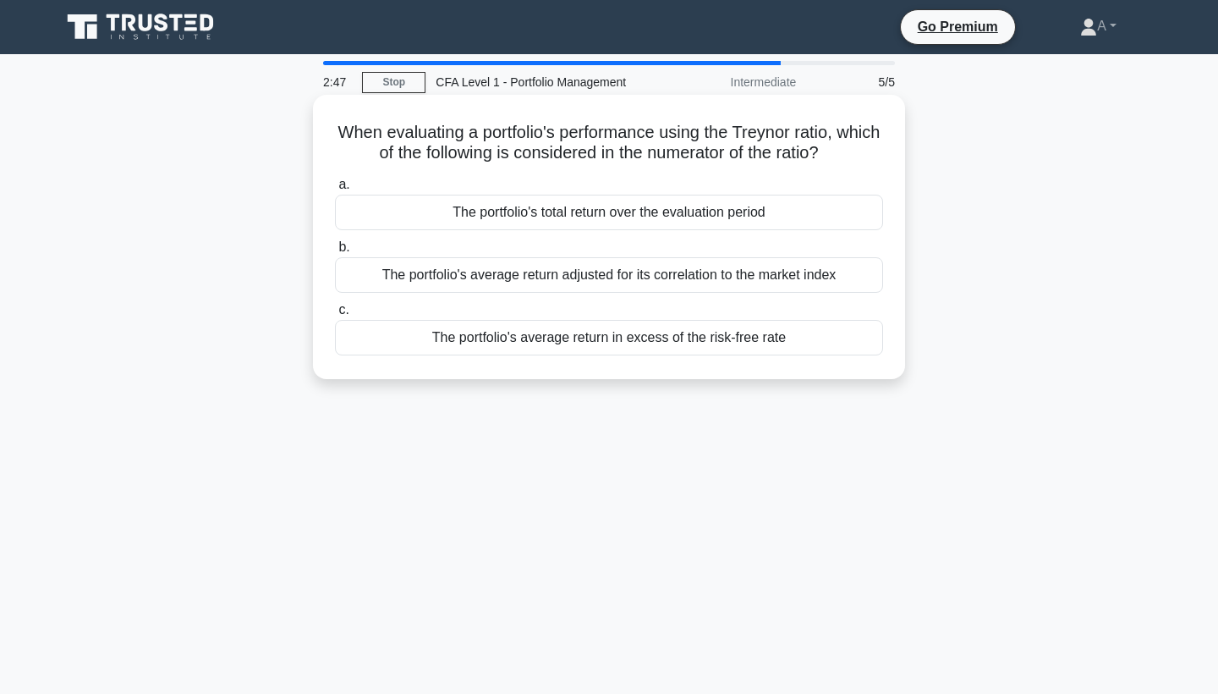
click at [661, 331] on div "The portfolio's average return in excess of the risk-free rate" at bounding box center [609, 338] width 548 height 36
click at [335, 315] on input "c. The portfolio's average return in excess of the risk-free rate" at bounding box center [335, 309] width 0 height 11
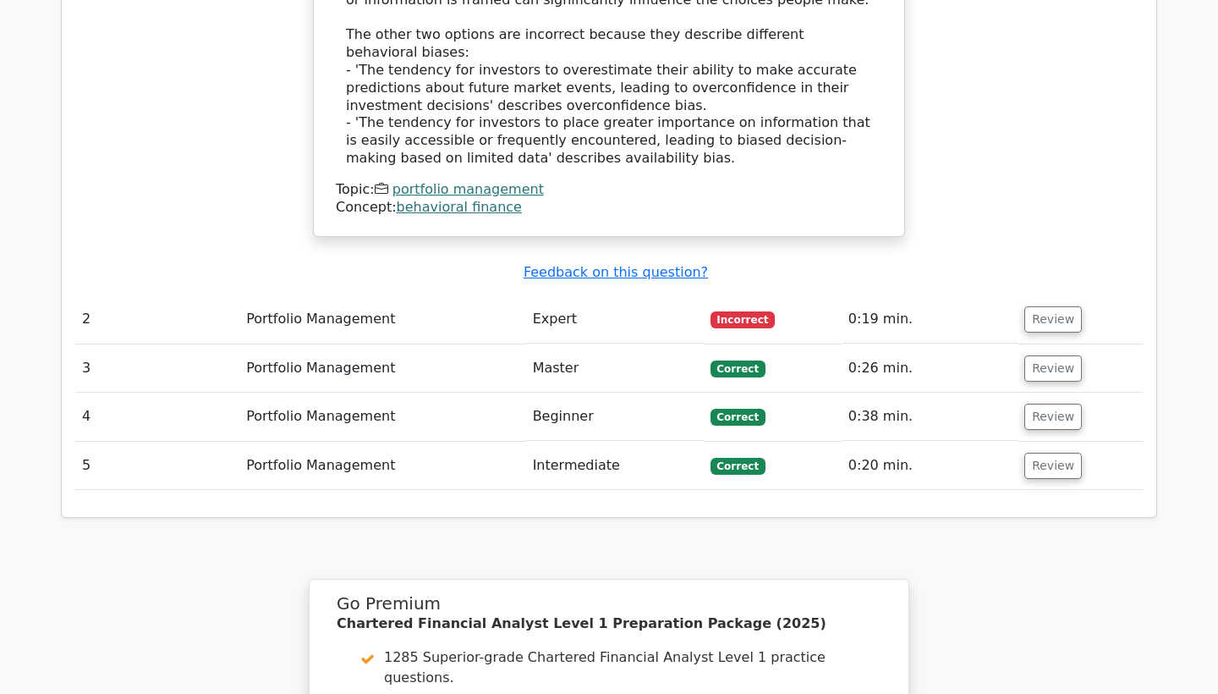
scroll to position [1817, 0]
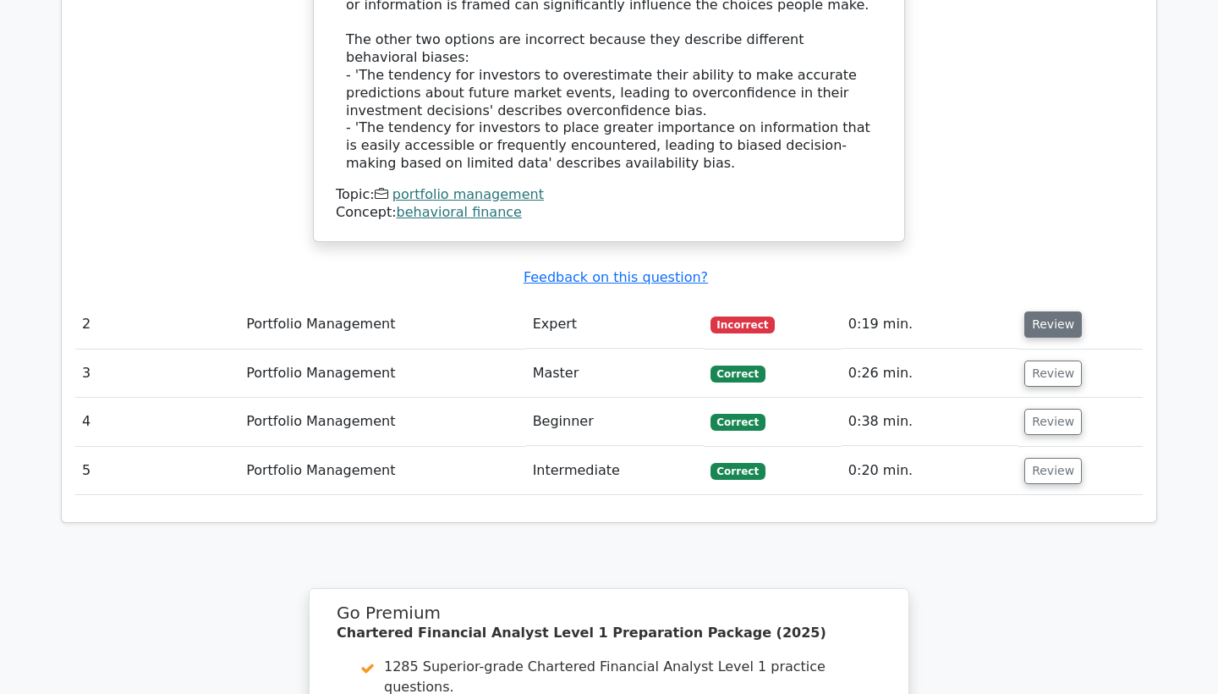
click at [1029, 311] on button "Review" at bounding box center [1053, 324] width 58 height 26
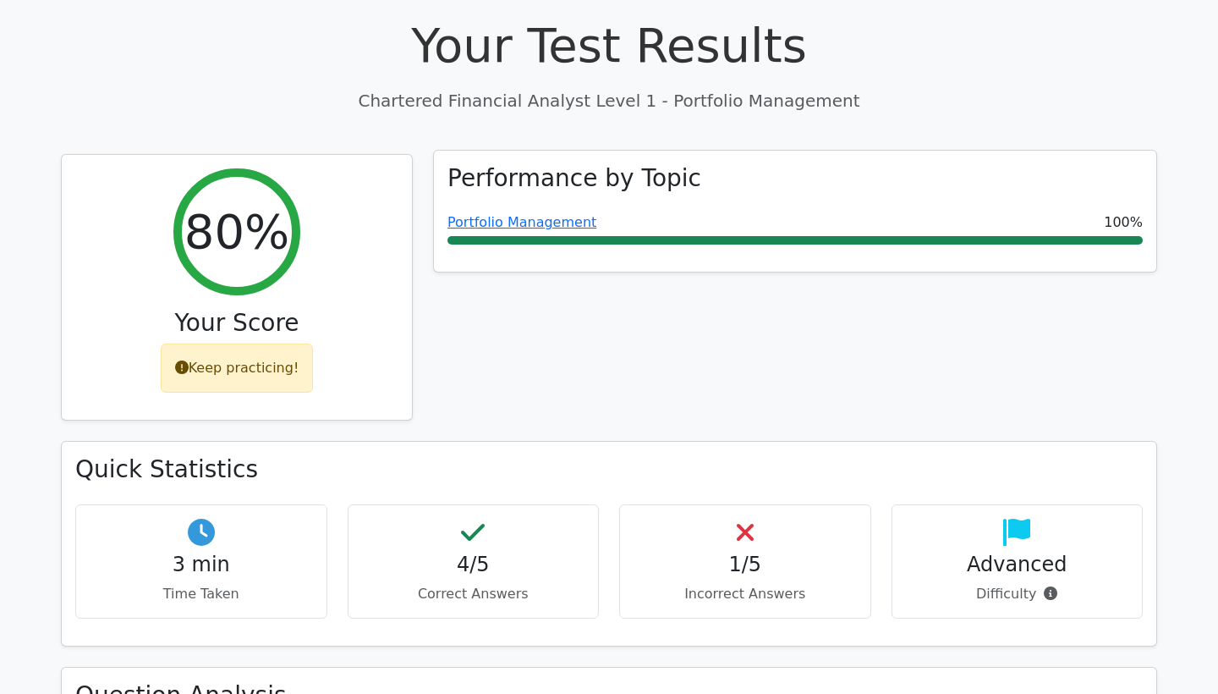
scroll to position [483, 0]
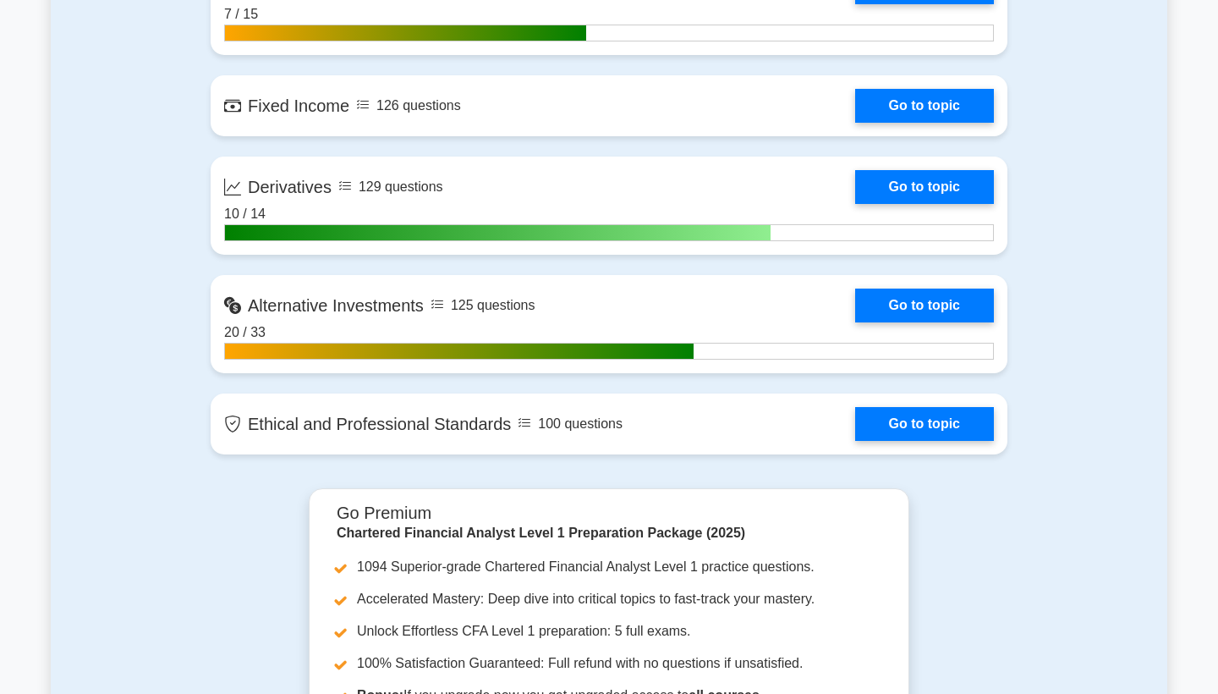
scroll to position [1756, 0]
